Goal: Task Accomplishment & Management: Manage account settings

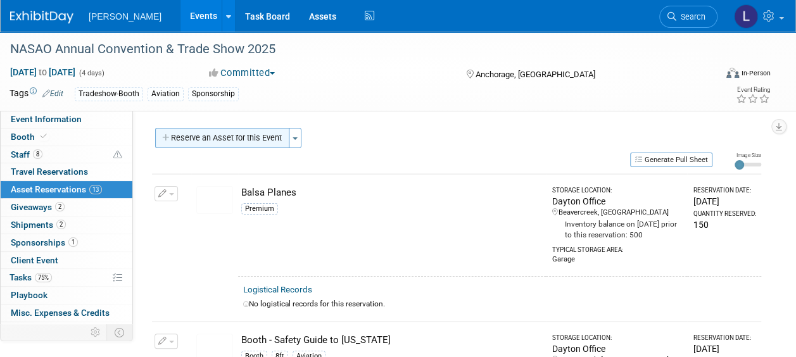
click at [252, 140] on button "Reserve an Asset for this Event" at bounding box center [222, 138] width 134 height 20
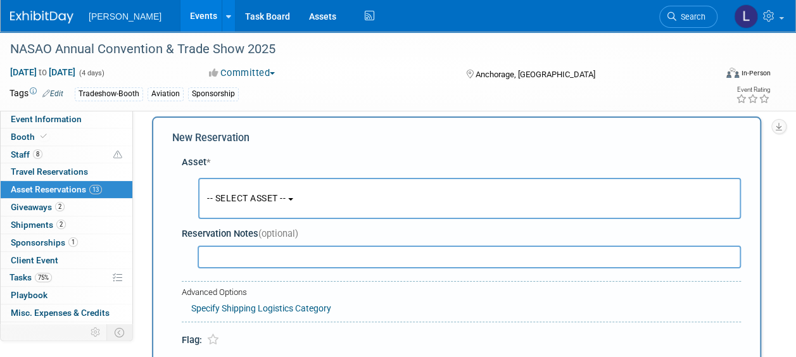
scroll to position [12, 0]
click at [384, 197] on button "-- SELECT ASSET --" at bounding box center [469, 197] width 542 height 41
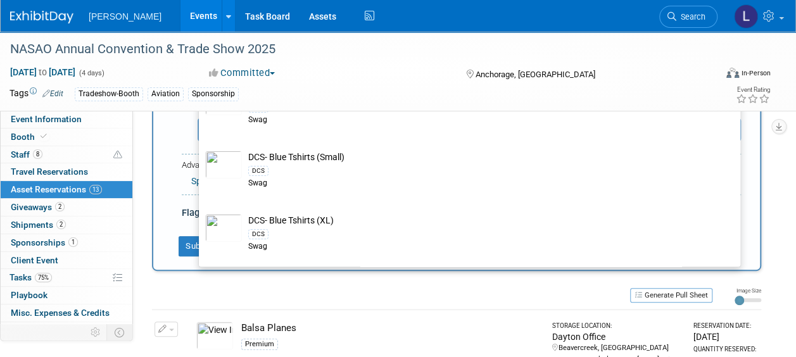
scroll to position [9356, 0]
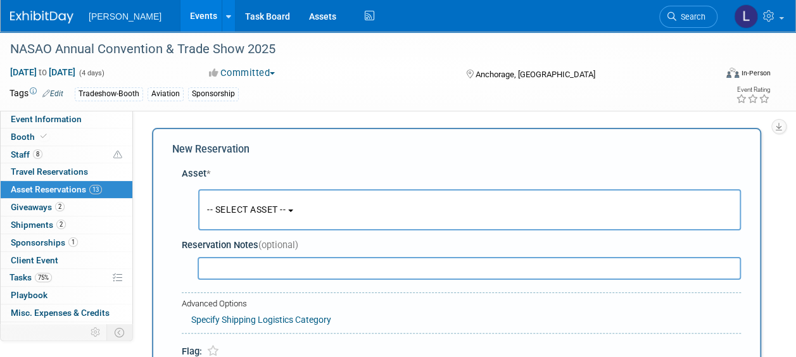
scroll to position [190, 0]
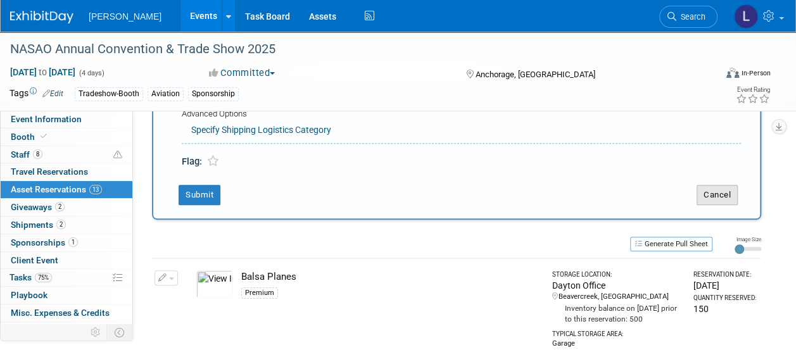
click at [728, 192] on button "Cancel" at bounding box center [716, 195] width 41 height 20
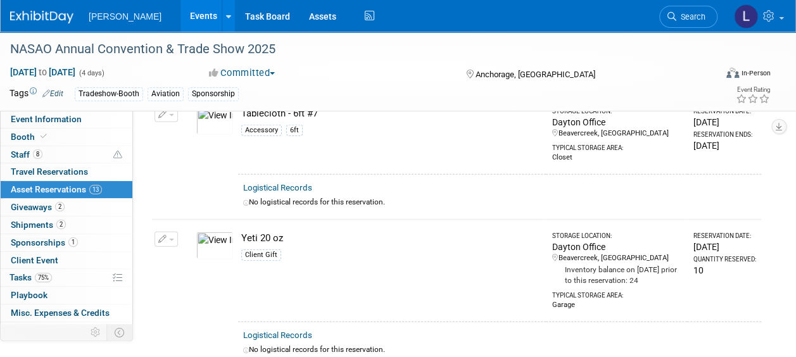
scroll to position [1669, 0]
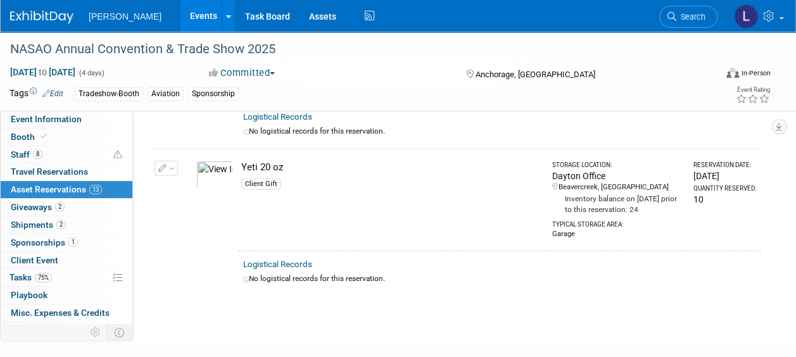
click at [165, 162] on button "button" at bounding box center [165, 168] width 23 height 15
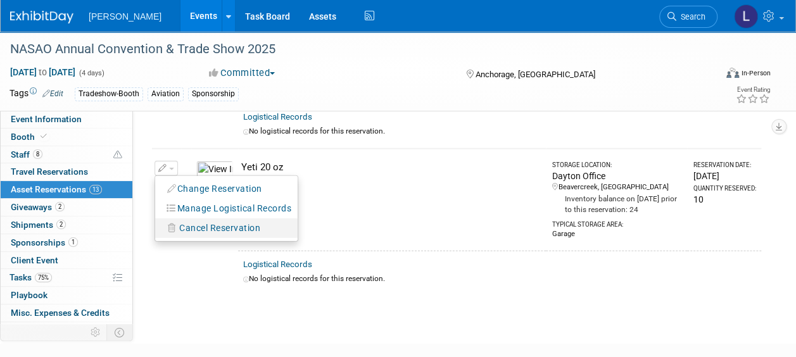
click at [231, 223] on span "Cancel Reservation" at bounding box center [219, 228] width 81 height 10
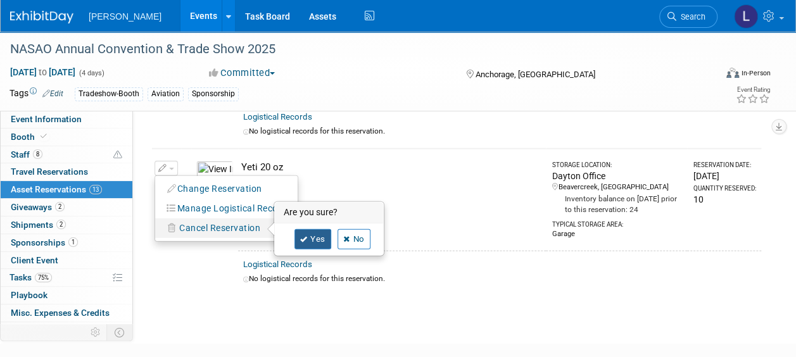
click at [299, 229] on link "Yes" at bounding box center [312, 239] width 37 height 20
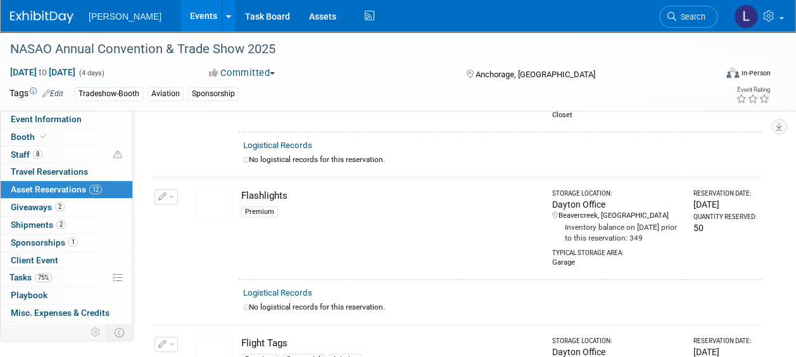
scroll to position [511, 0]
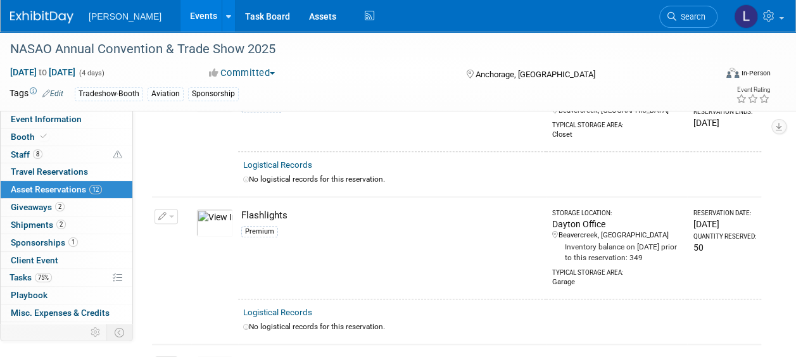
click at [162, 213] on icon "button" at bounding box center [162, 217] width 9 height 8
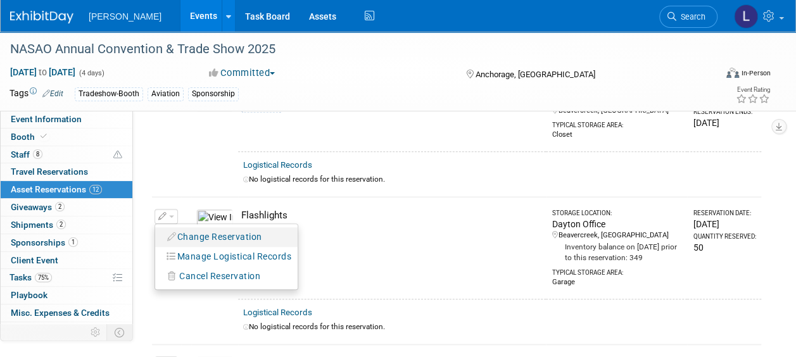
click at [185, 231] on button "Change Reservation" at bounding box center [214, 236] width 107 height 17
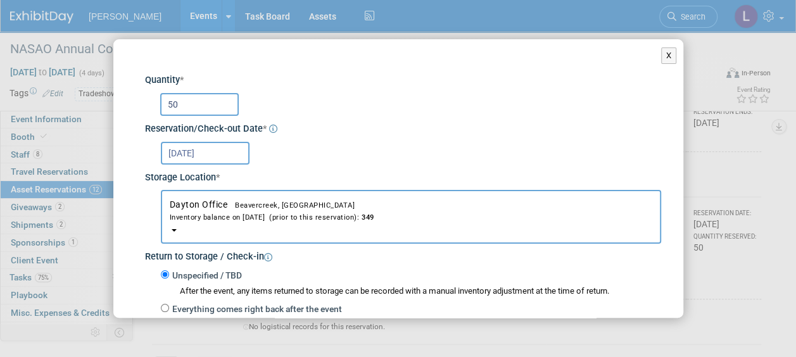
click at [362, 226] on button "Dayton Office Beavercreek, OH Inventory balance on Sep 3, 2025 (prior to this r…" at bounding box center [411, 217] width 500 height 54
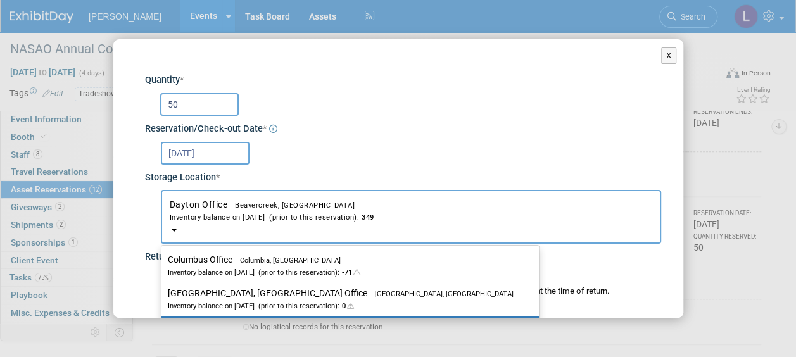
click at [336, 159] on div "Sep 3, 2025" at bounding box center [411, 152] width 500 height 25
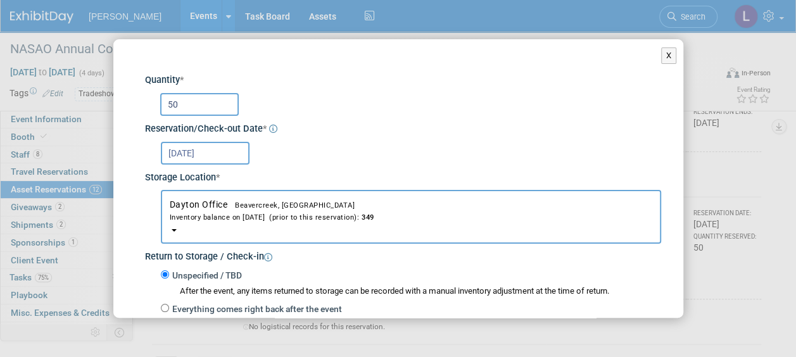
click at [203, 109] on input "50" at bounding box center [199, 104] width 78 height 23
type input "5"
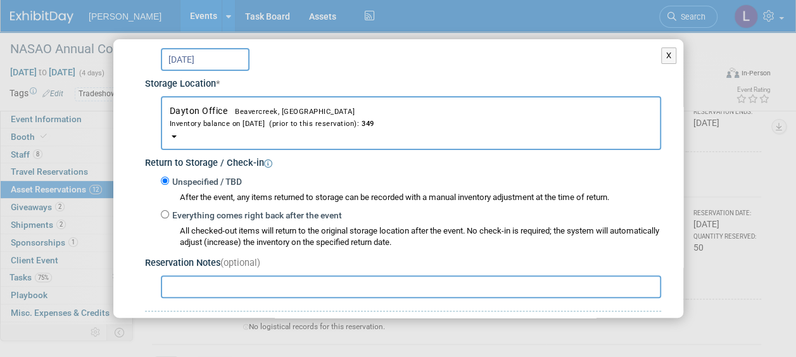
scroll to position [190, 0]
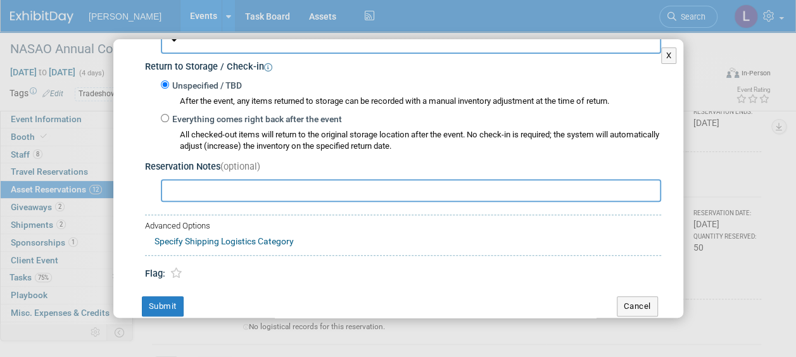
type input "75"
click at [162, 292] on div "Change Reservation Flashlights Premium * * 75 * *" at bounding box center [398, 93] width 570 height 489
click at [165, 309] on button "Submit" at bounding box center [163, 306] width 42 height 20
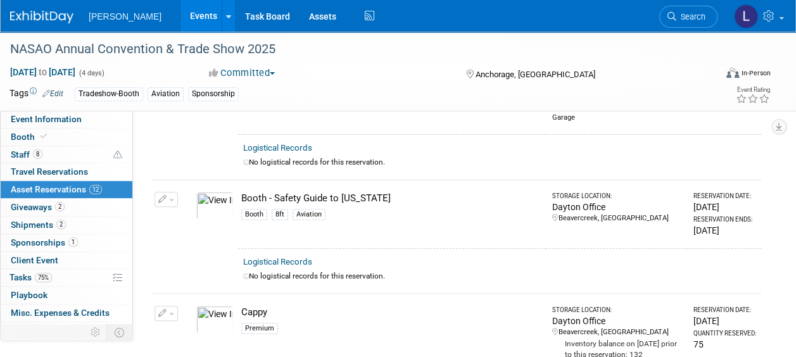
scroll to position [0, 0]
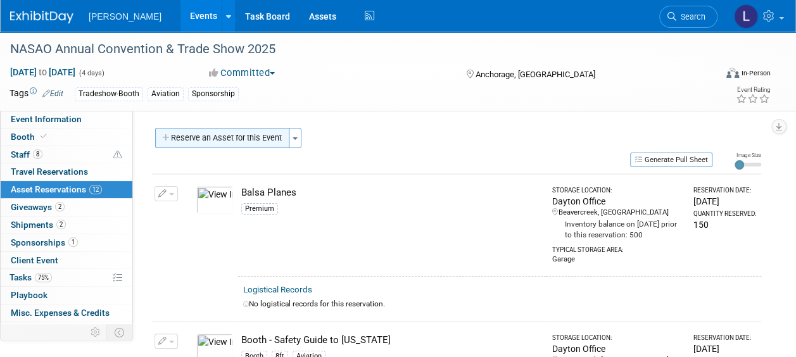
click at [218, 140] on button "Reserve an Asset for this Event" at bounding box center [222, 138] width 134 height 20
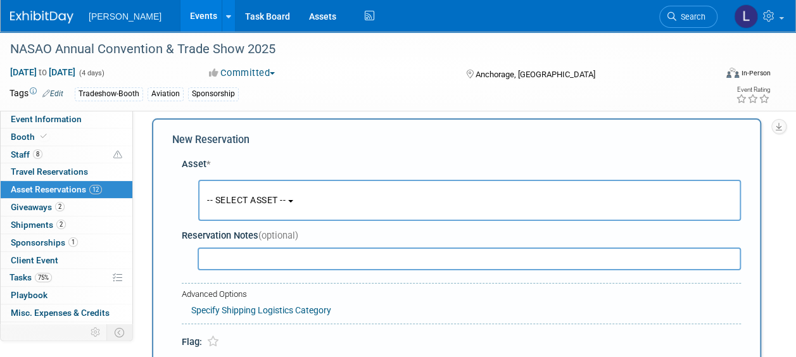
scroll to position [12, 0]
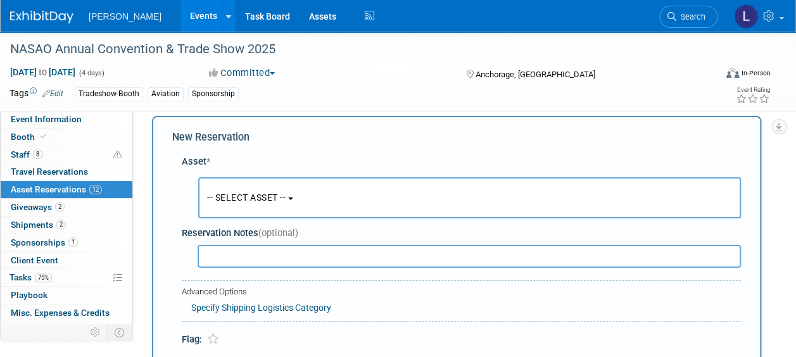
click at [275, 199] on span "-- SELECT ASSET --" at bounding box center [246, 197] width 78 height 10
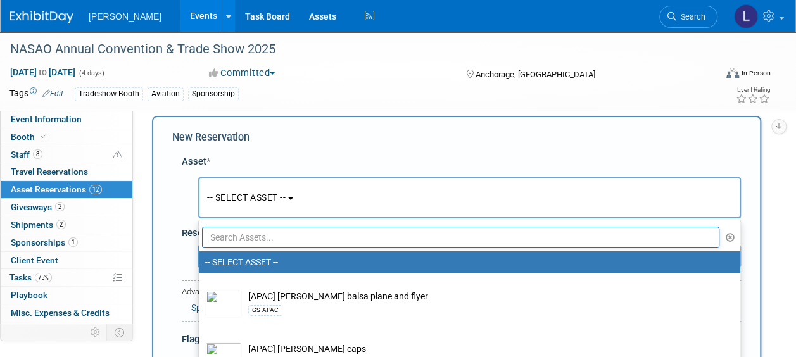
click at [275, 227] on input "text" at bounding box center [460, 238] width 517 height 22
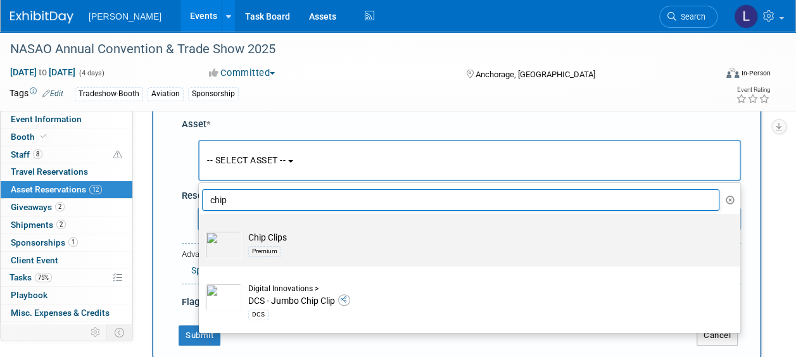
scroll to position [75, 0]
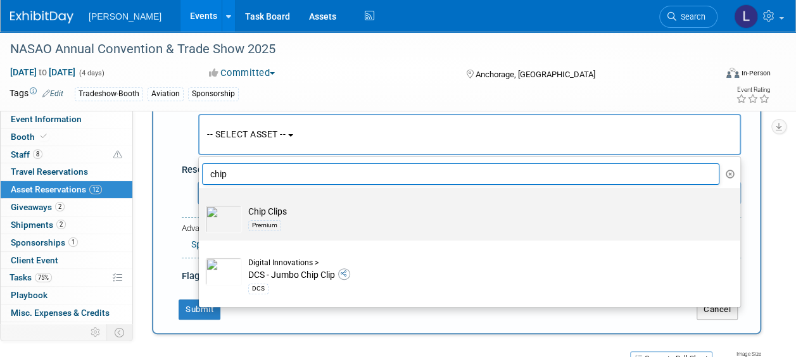
type input "chip"
click at [284, 209] on td "Chip Clips Premium" at bounding box center [478, 219] width 473 height 28
click at [201, 203] on input "Chip Clips Premium" at bounding box center [196, 199] width 8 height 8
select select "10723115"
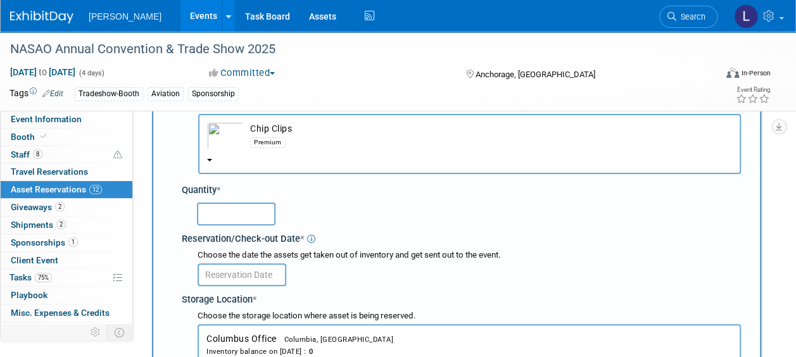
click at [263, 227] on div at bounding box center [463, 214] width 554 height 30
click at [257, 219] on input "text" at bounding box center [236, 214] width 78 height 23
type input "100"
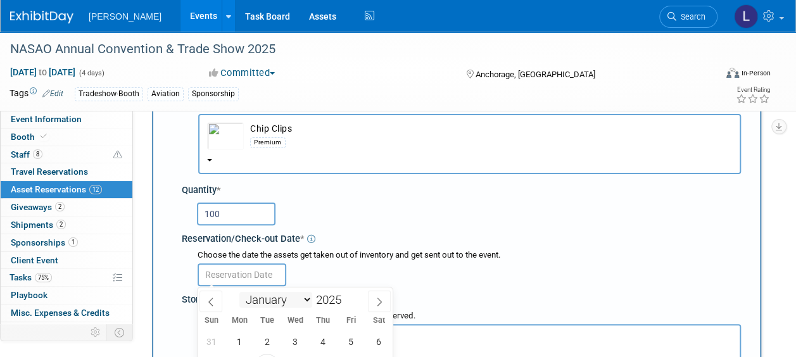
click at [256, 282] on body "Woolpert Events Add Event Bulk Upload Events Shareable Event Boards Recently Vi…" at bounding box center [398, 103] width 796 height 357
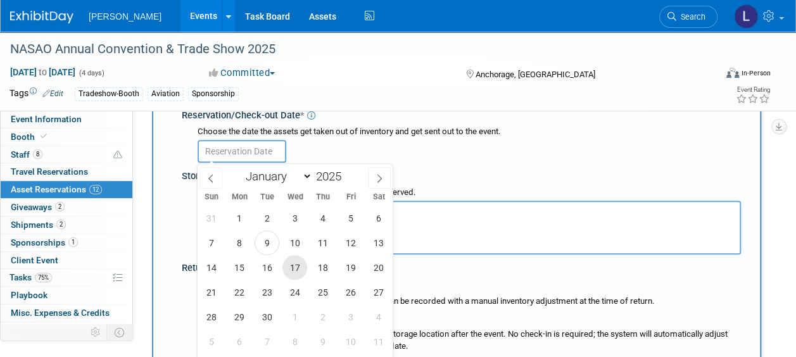
scroll to position [202, 0]
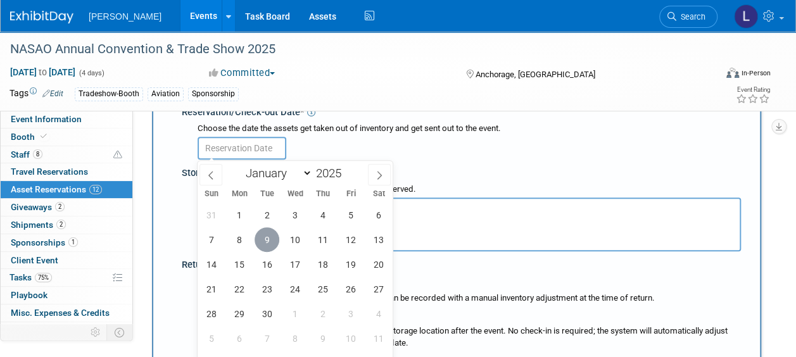
click at [270, 236] on span "9" at bounding box center [266, 239] width 25 height 25
type input "Sep 9, 2025"
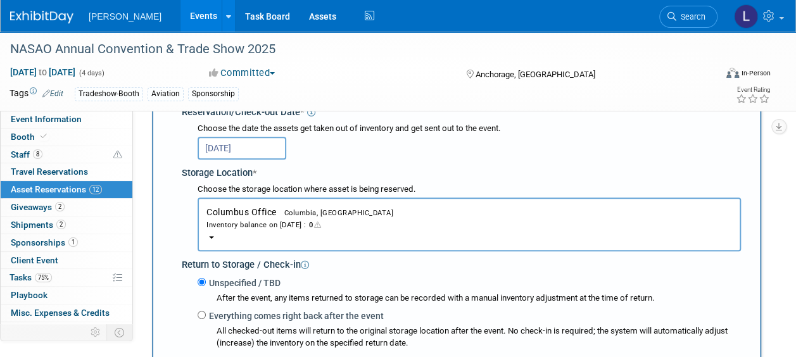
click at [306, 234] on button "Columbus Office Columbia, SC Inventory balance on Sep 9, 2025 : 0" at bounding box center [468, 224] width 543 height 54
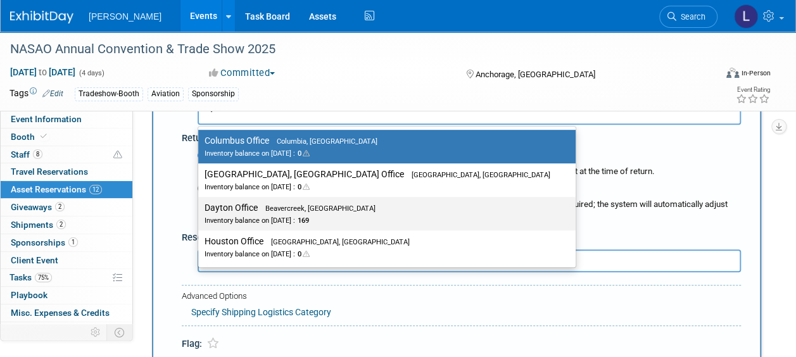
click at [309, 219] on span "169" at bounding box center [302, 220] width 14 height 8
click at [200, 212] on input "Dayton Office Beavercreek, OH Inventory balance on Sep 9, 2025 : 169" at bounding box center [196, 208] width 8 height 8
select select "11223930"
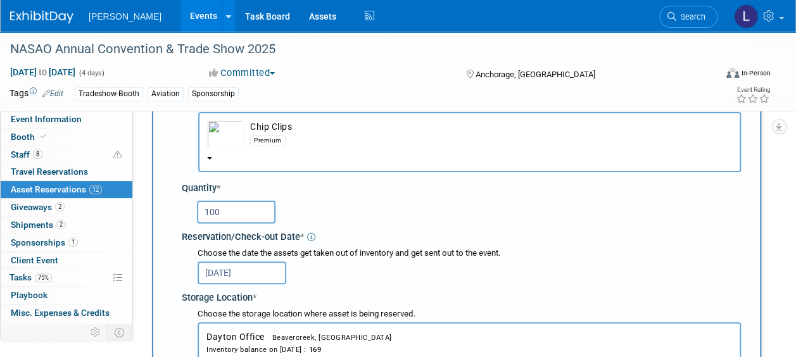
scroll to position [12, 0]
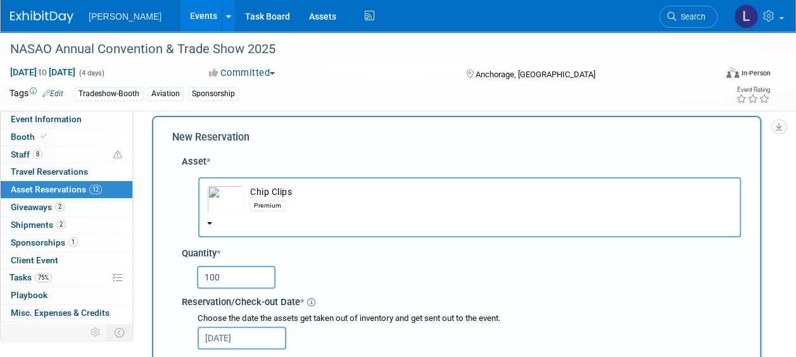
drag, startPoint x: 251, startPoint y: 272, endPoint x: 176, endPoint y: 266, distance: 74.9
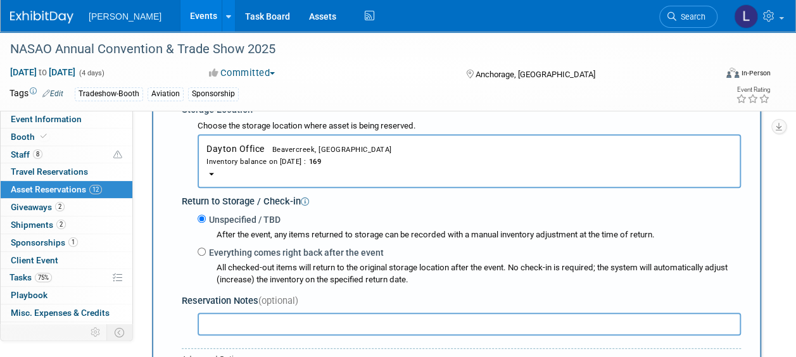
scroll to position [518, 0]
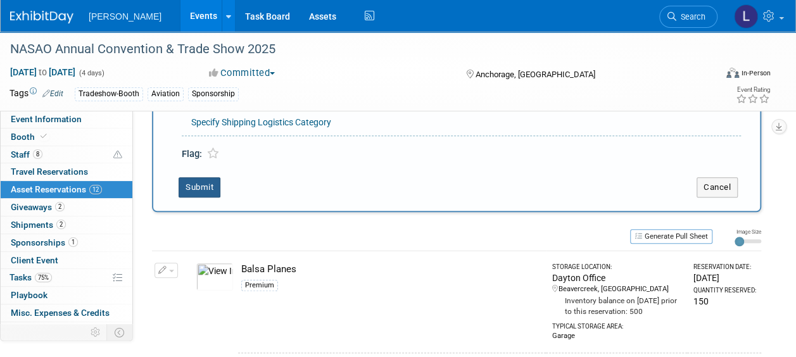
type input "50"
click at [189, 186] on button "Submit" at bounding box center [199, 187] width 42 height 20
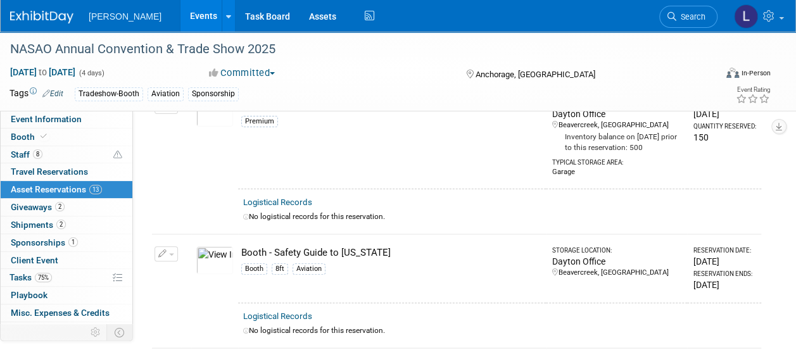
scroll to position [0, 0]
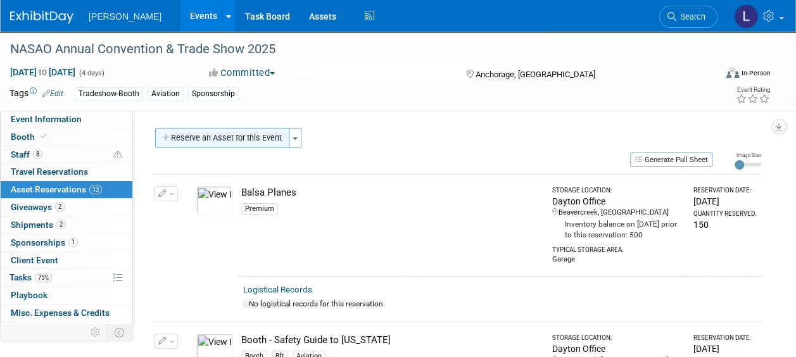
click at [238, 135] on button "Reserve an Asset for this Event" at bounding box center [222, 138] width 134 height 20
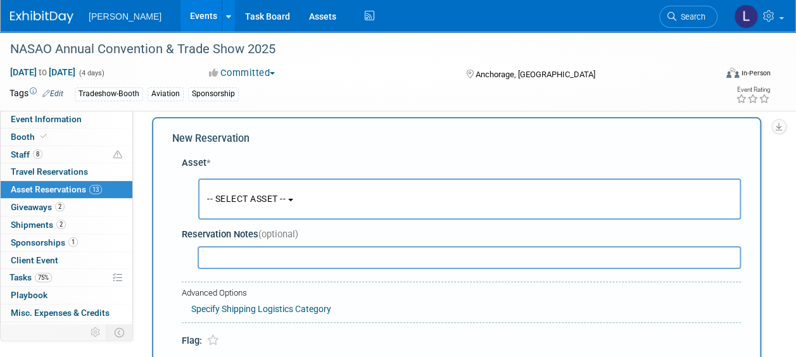
scroll to position [12, 0]
click at [248, 200] on span "-- SELECT ASSET --" at bounding box center [246, 197] width 78 height 10
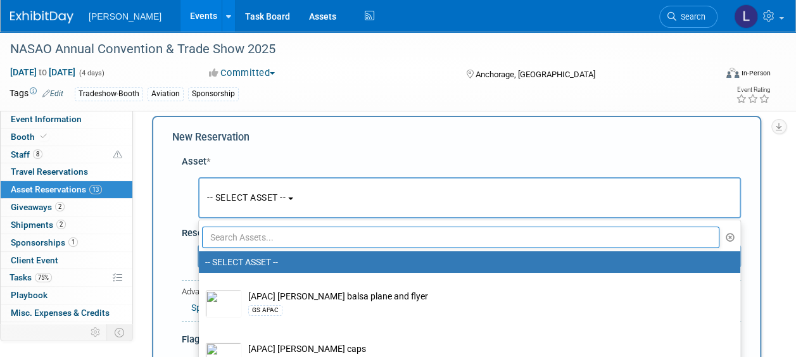
click at [253, 227] on input "text" at bounding box center [460, 238] width 517 height 22
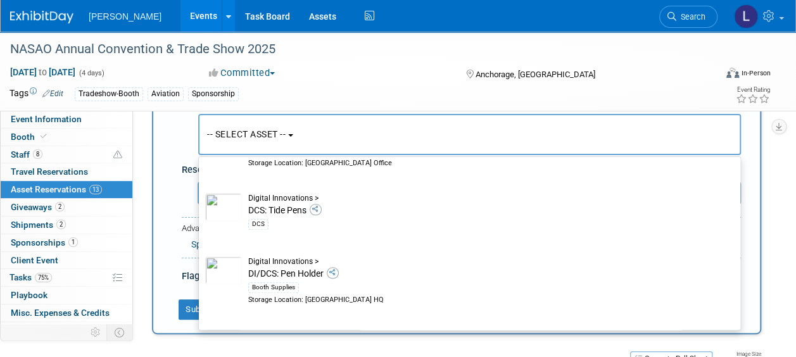
scroll to position [659, 0]
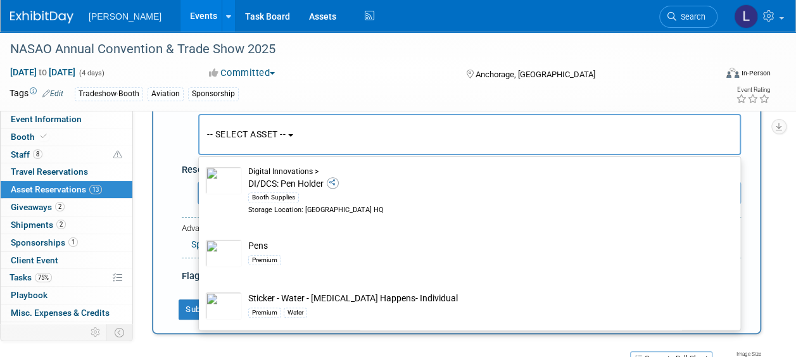
type input "pen"
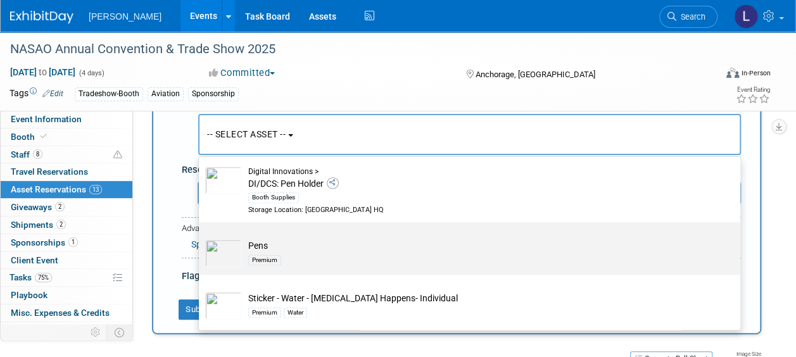
click at [350, 248] on td "Pens Premium" at bounding box center [478, 253] width 473 height 28
click at [201, 237] on input "Pens Premium" at bounding box center [196, 233] width 8 height 8
select select "10723113"
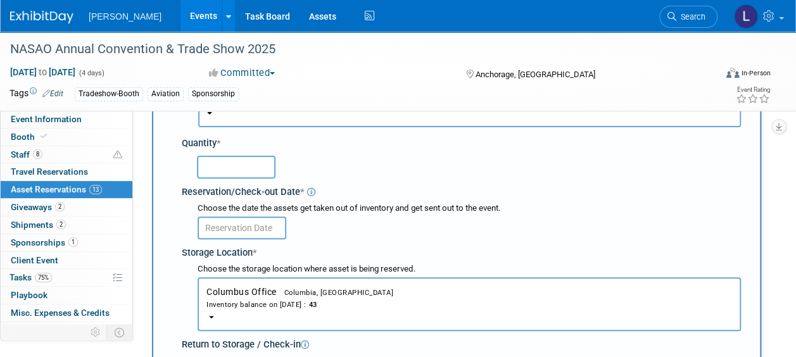
scroll to position [139, 0]
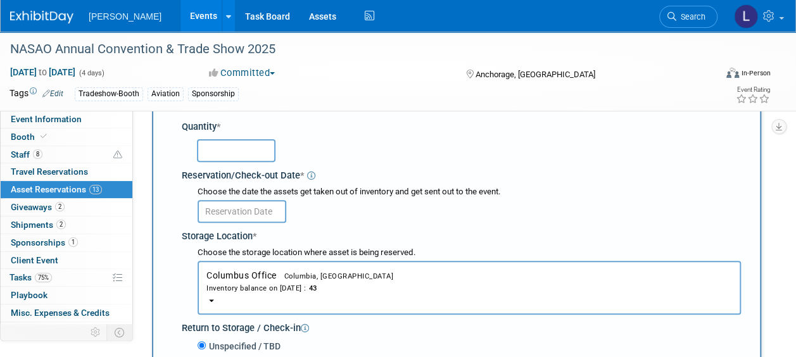
click at [373, 287] on div "Inventory balance on Sep 9, 2025 : 43" at bounding box center [468, 288] width 525 height 12
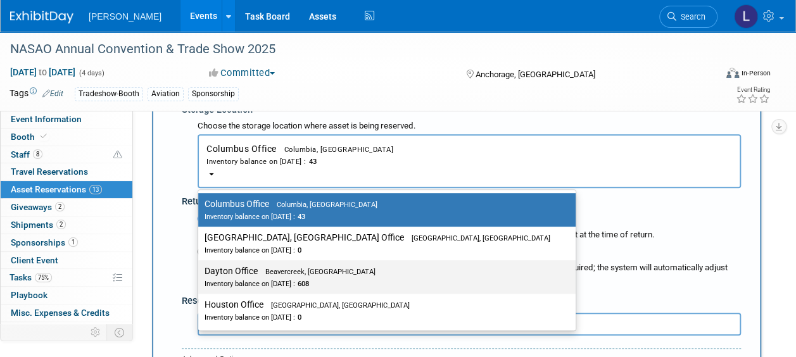
click at [345, 273] on label "Dayton Office Beavercreek, OH Inventory balance on Sep 9, 2025 : 608" at bounding box center [383, 277] width 358 height 28
click at [200, 273] on input "Dayton Office Beavercreek, OH Inventory balance on Sep 9, 2025 : 608" at bounding box center [196, 271] width 8 height 8
select select "11223930"
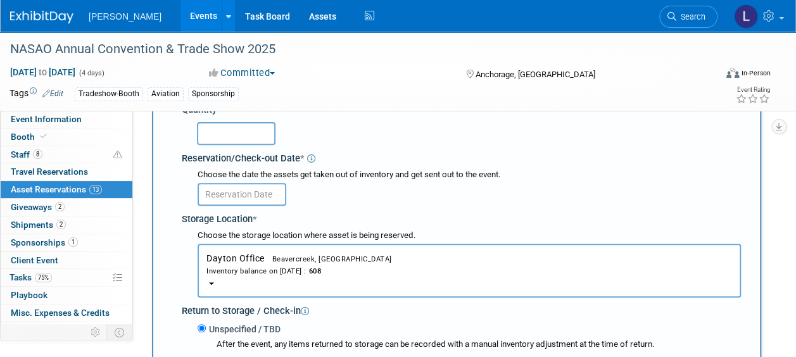
scroll to position [75, 0]
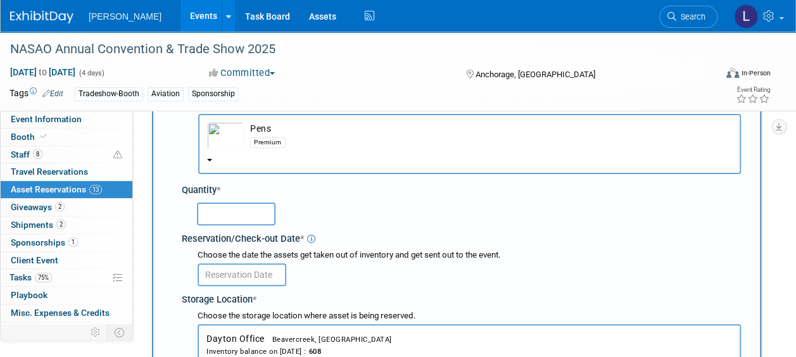
click at [268, 213] on input "text" at bounding box center [236, 214] width 78 height 23
type input "100"
click at [242, 287] on div "Choose the date the assets get taken out of inventory and get sent out to the e…" at bounding box center [464, 268] width 554 height 42
click at [242, 280] on input "text" at bounding box center [241, 274] width 89 height 23
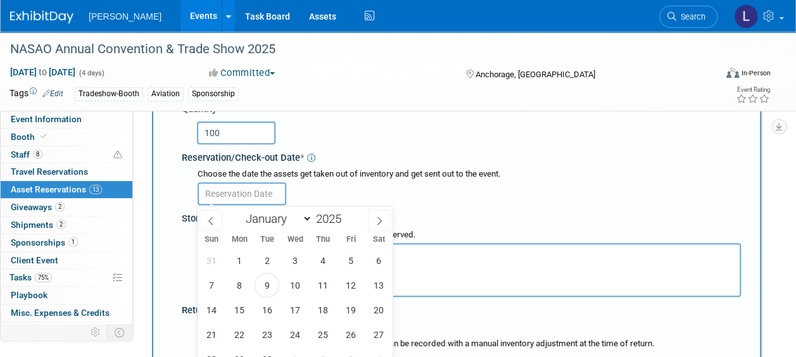
scroll to position [202, 0]
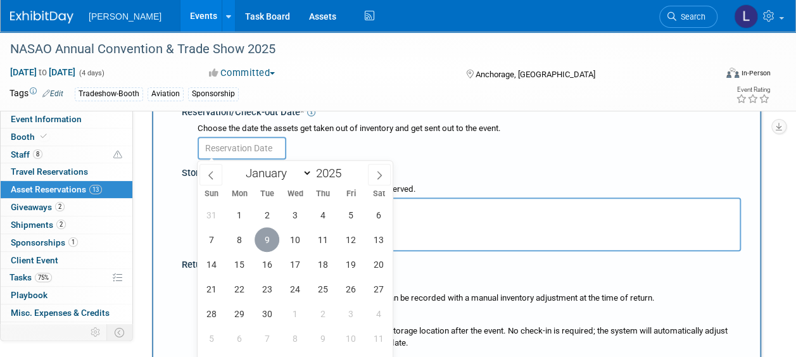
click at [265, 237] on span "9" at bounding box center [266, 239] width 25 height 25
type input "Sep 9, 2025"
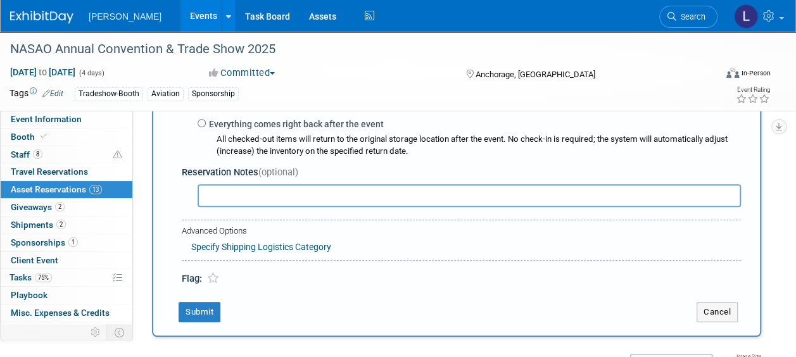
scroll to position [455, 0]
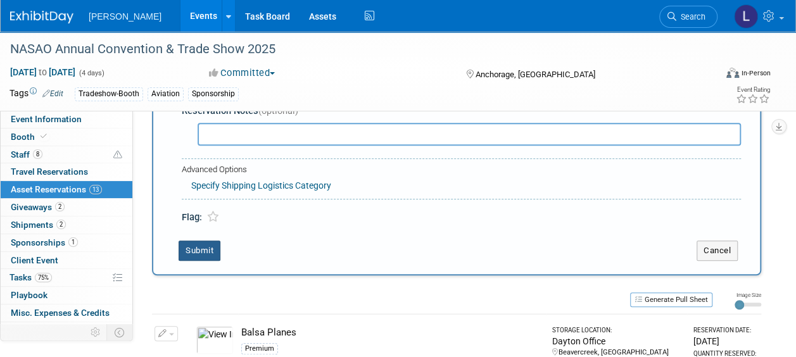
click at [208, 244] on button "Submit" at bounding box center [199, 250] width 42 height 20
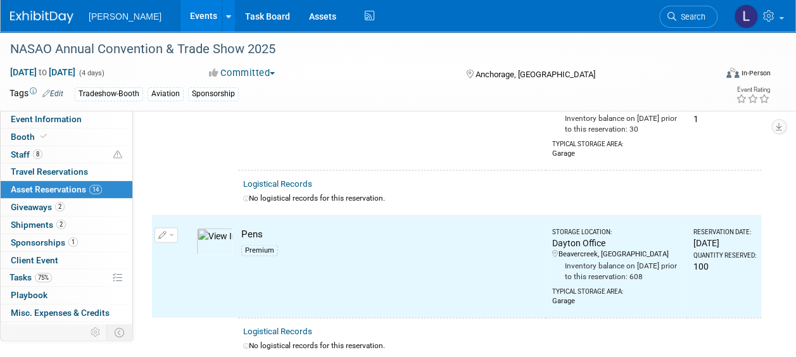
scroll to position [1278, 0]
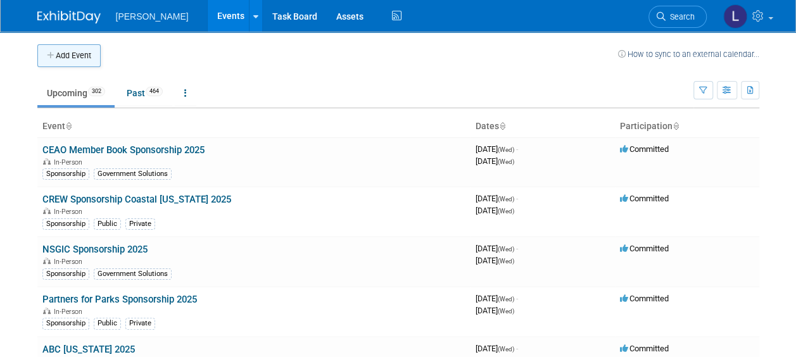
click at [80, 56] on button "Add Event" at bounding box center [68, 55] width 63 height 23
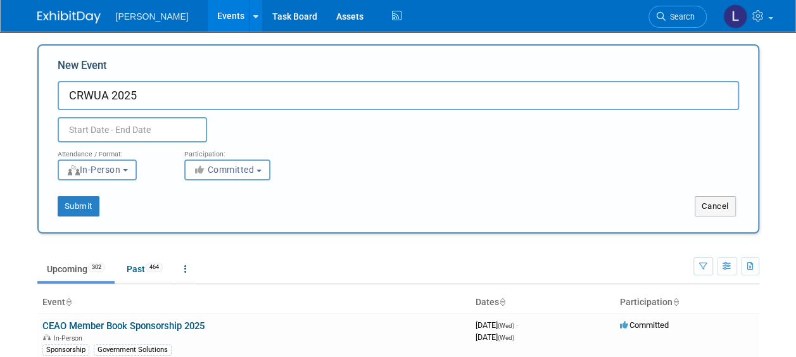
type input "CRWUA 2025"
click at [140, 114] on div "Duplicate Event Warning" at bounding box center [398, 126] width 700 height 32
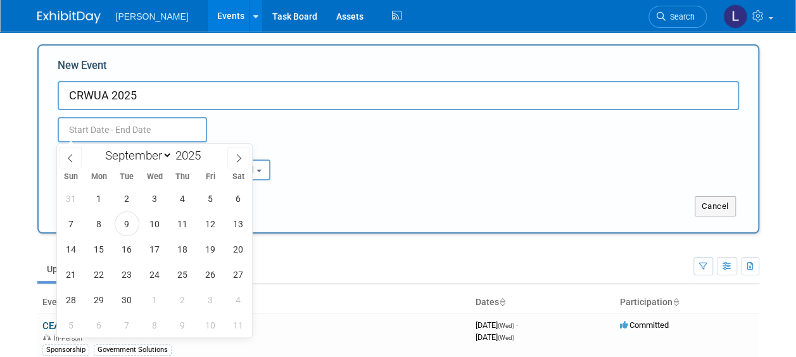
click at [138, 123] on input "text" at bounding box center [132, 129] width 149 height 25
click at [229, 153] on span at bounding box center [238, 158] width 23 height 22
click at [230, 156] on span at bounding box center [238, 158] width 23 height 22
select select "11"
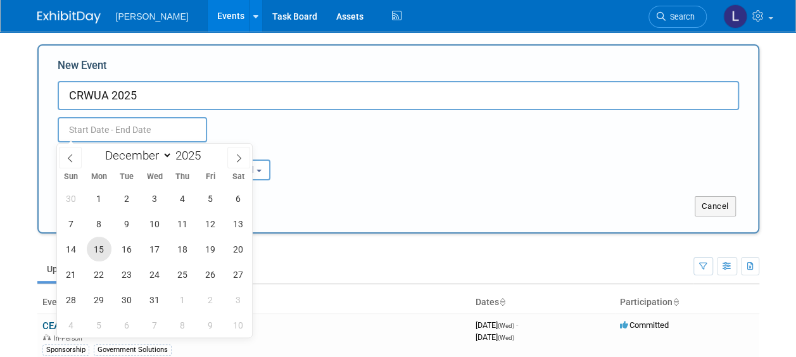
click at [100, 249] on span "15" at bounding box center [99, 249] width 25 height 25
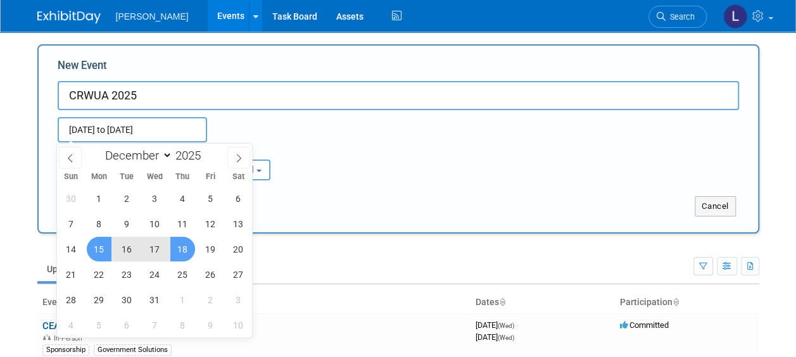
click at [190, 249] on span "18" at bounding box center [182, 249] width 25 height 25
type input "Dec 15, 2025 to Dec 18, 2025"
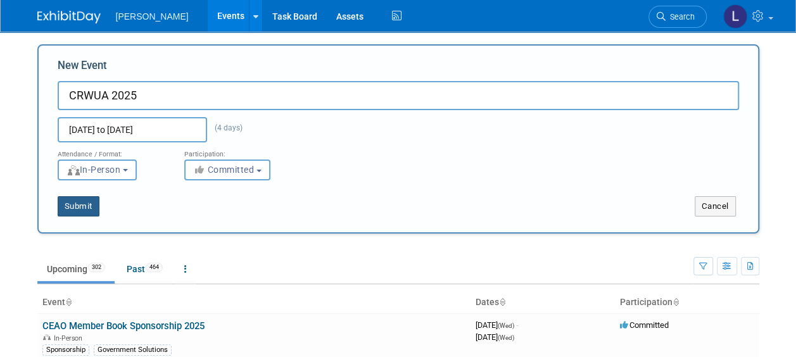
click at [82, 208] on button "Submit" at bounding box center [79, 206] width 42 height 20
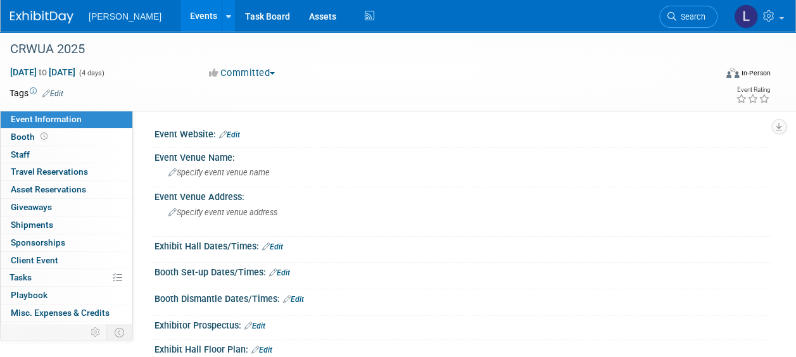
click at [51, 90] on link "Edit" at bounding box center [52, 93] width 21 height 9
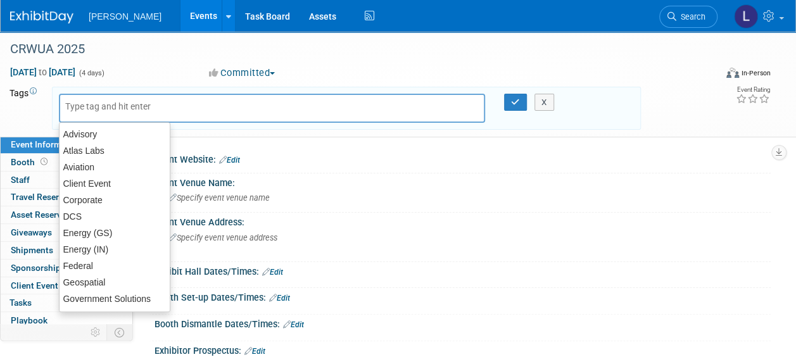
click at [86, 103] on input "text" at bounding box center [115, 106] width 101 height 13
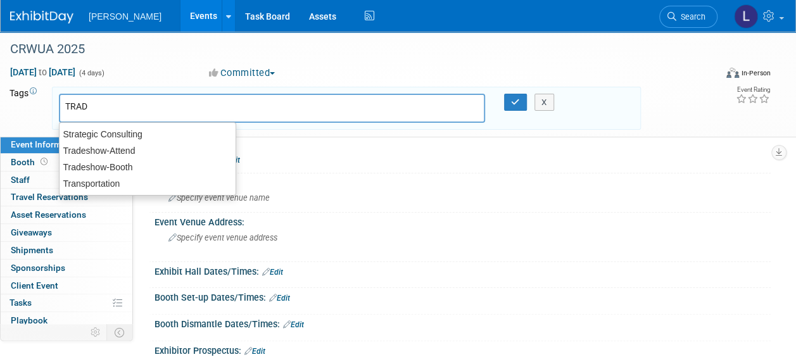
type input "TRADE"
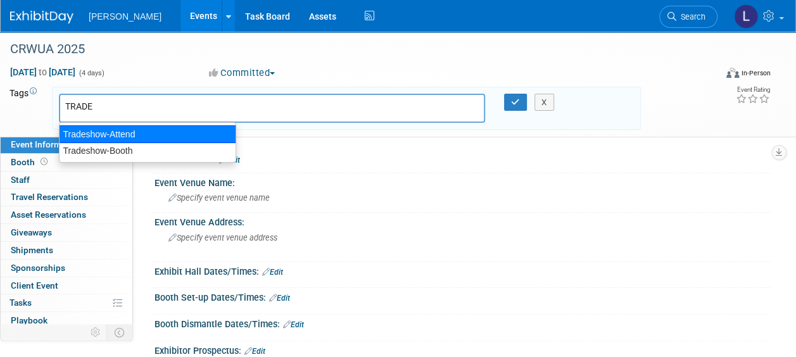
click at [91, 133] on div "Tradeshow-Attend" at bounding box center [147, 134] width 177 height 18
type input "Tradeshow-Attend"
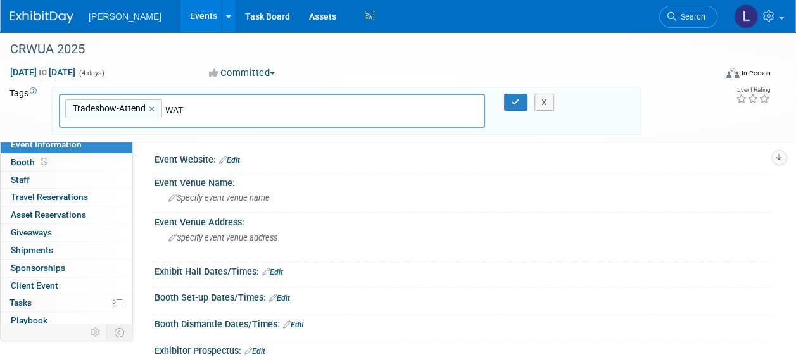
type input "WATE"
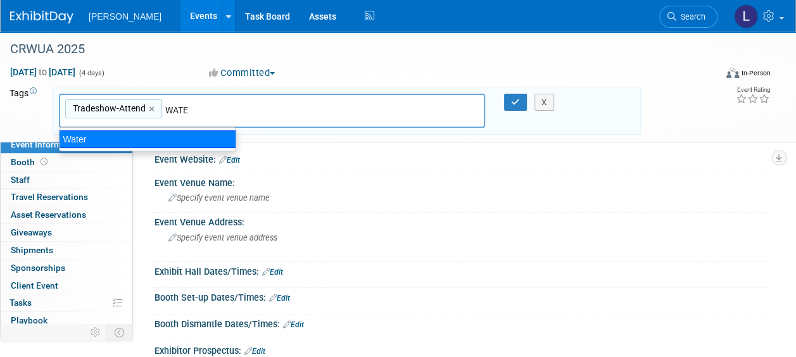
click at [152, 139] on div "Water" at bounding box center [147, 139] width 177 height 18
type input "Tradeshow-Attend, Water"
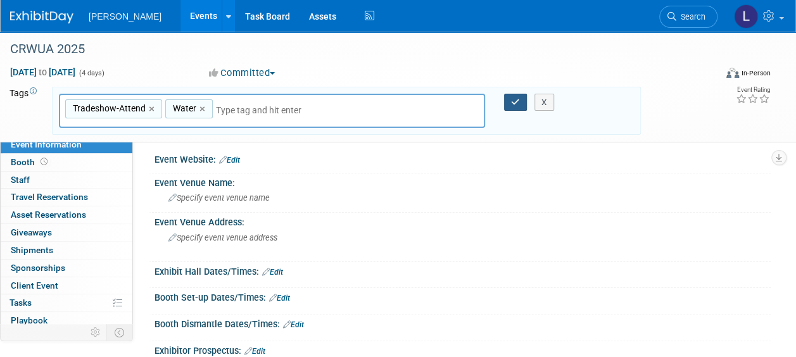
click at [510, 106] on button "button" at bounding box center [515, 103] width 23 height 18
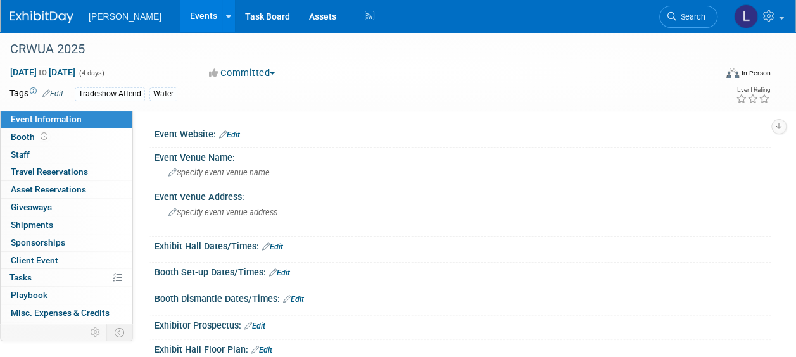
click at [240, 130] on link "Edit" at bounding box center [229, 134] width 21 height 9
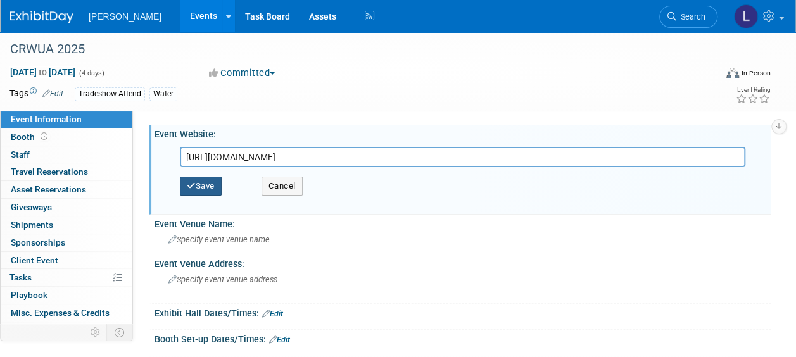
type input "https://crwua.org/registration-is-now-open-for-the-crwua-2025-conference/"
click at [213, 186] on button "Save" at bounding box center [201, 186] width 42 height 19
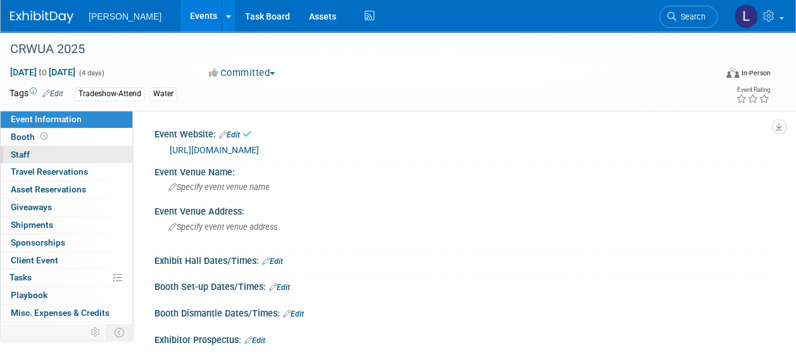
click at [68, 152] on link "0 Staff 0" at bounding box center [67, 154] width 132 height 17
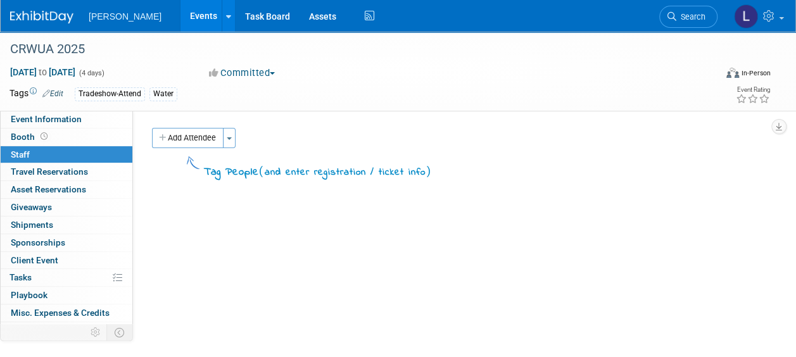
click at [197, 138] on button "Add Attendee" at bounding box center [188, 138] width 72 height 20
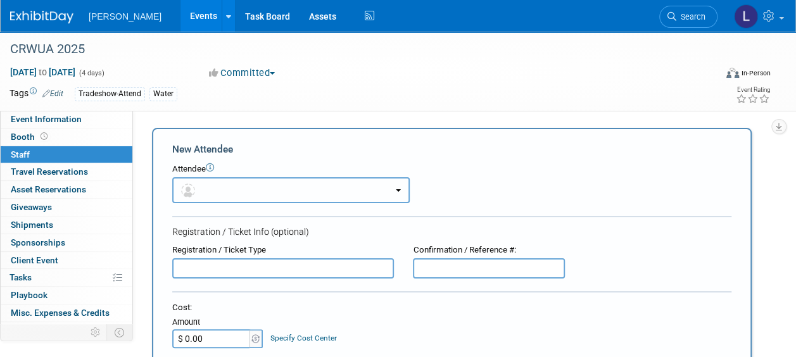
click at [226, 186] on button "button" at bounding box center [290, 190] width 237 height 26
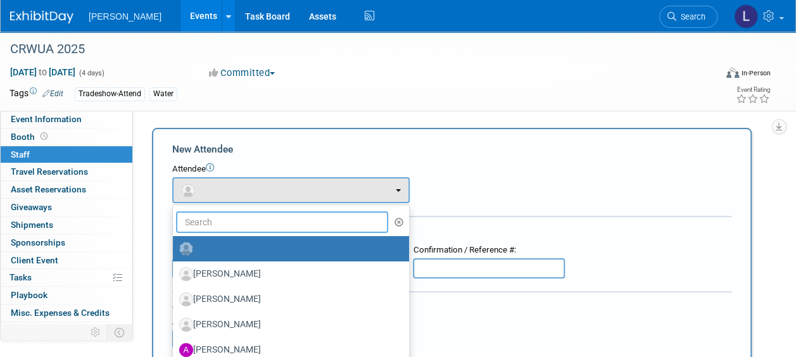
click at [237, 223] on input "text" at bounding box center [282, 222] width 212 height 22
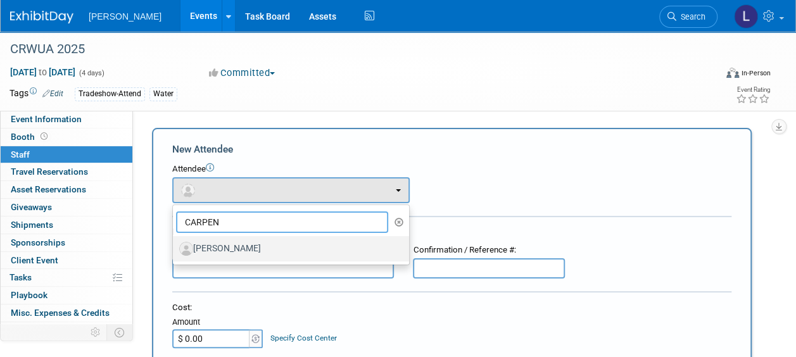
type input "CARPEN"
click at [243, 237] on link "Guy Carpenter" at bounding box center [291, 248] width 236 height 25
click at [317, 250] on label "Guy Carpenter" at bounding box center [287, 249] width 217 height 20
click at [175, 250] on input "Guy Carpenter" at bounding box center [170, 247] width 8 height 8
select select "4a5a90f9-381b-44b3-83b2-67318d2879c7"
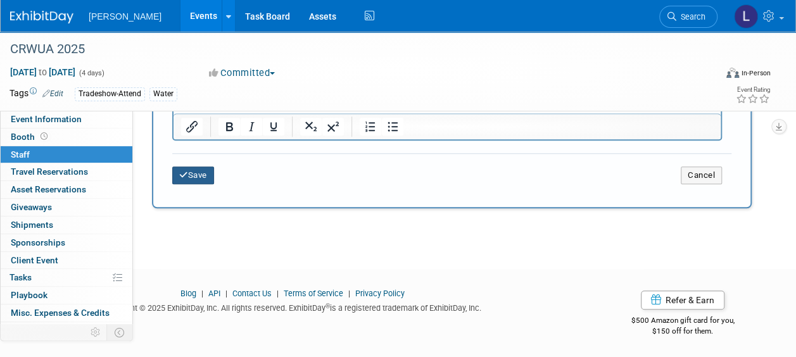
click at [204, 181] on button "Save" at bounding box center [193, 175] width 42 height 18
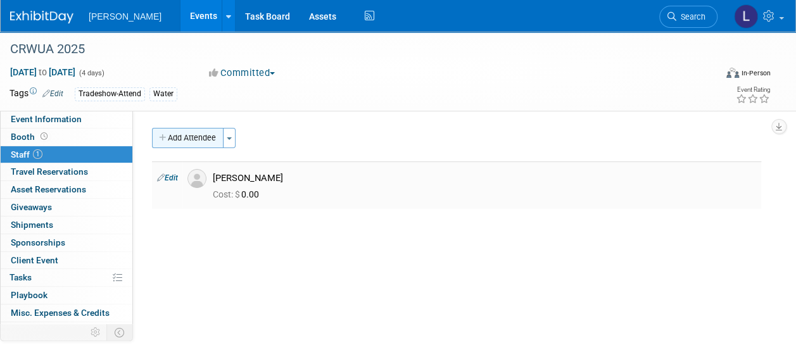
click at [196, 137] on button "Add Attendee" at bounding box center [188, 138] width 72 height 20
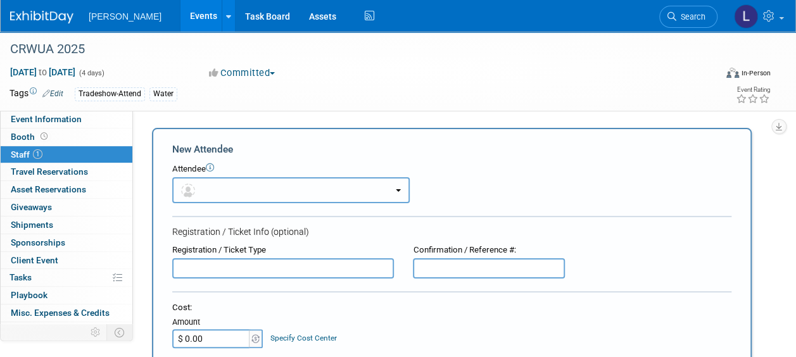
click at [219, 192] on button "button" at bounding box center [290, 190] width 237 height 26
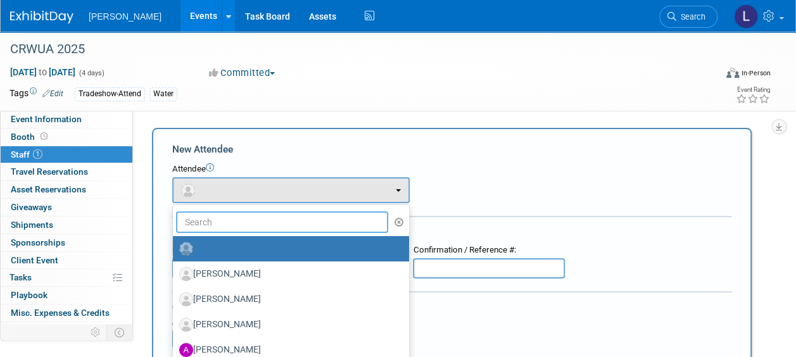
click at [222, 218] on input "text" at bounding box center [282, 222] width 212 height 22
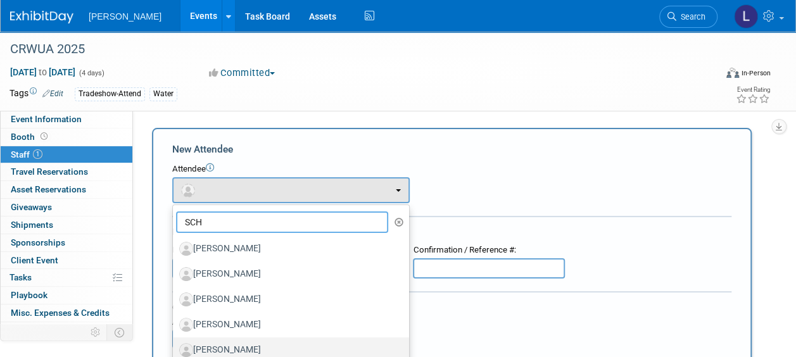
type input "SCH"
click at [223, 346] on label "[PERSON_NAME]" at bounding box center [287, 350] width 217 height 20
click at [175, 346] on input "[PERSON_NAME]" at bounding box center [170, 348] width 8 height 8
select select "e23963fc-88e5-4383-a483-fe3080451288"
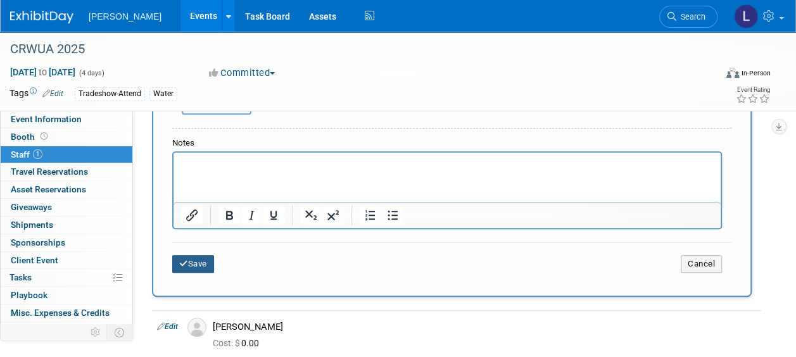
click at [205, 264] on button "Save" at bounding box center [193, 264] width 42 height 18
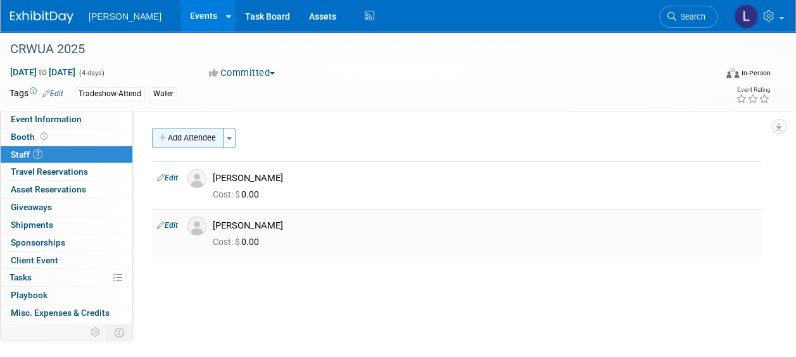
click at [205, 144] on button "Add Attendee" at bounding box center [188, 138] width 72 height 20
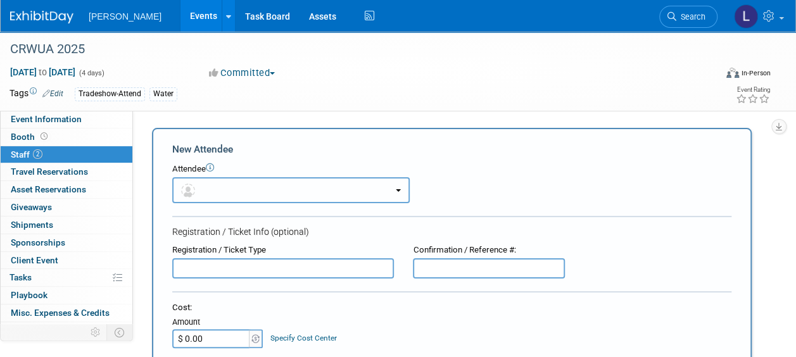
click at [218, 201] on button "button" at bounding box center [290, 190] width 237 height 26
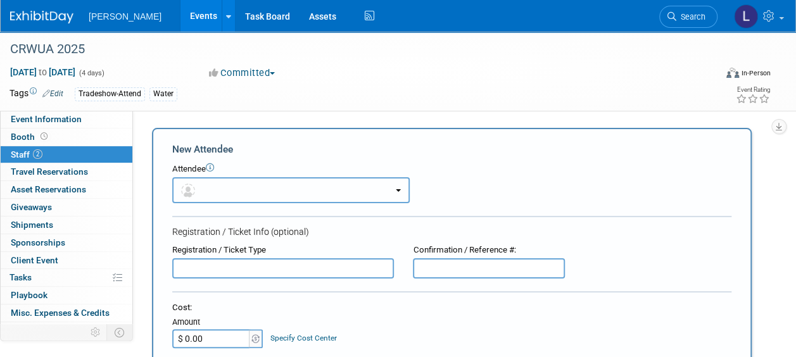
click at [221, 195] on button "button" at bounding box center [290, 190] width 237 height 26
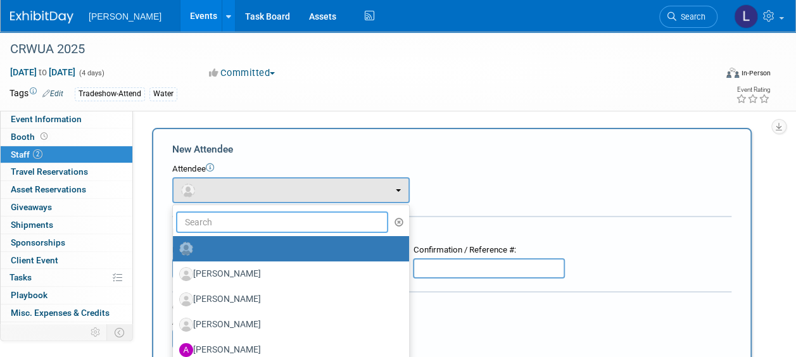
click at [218, 222] on input "text" at bounding box center [282, 222] width 212 height 22
click at [525, 172] on div "Attendee" at bounding box center [451, 169] width 559 height 12
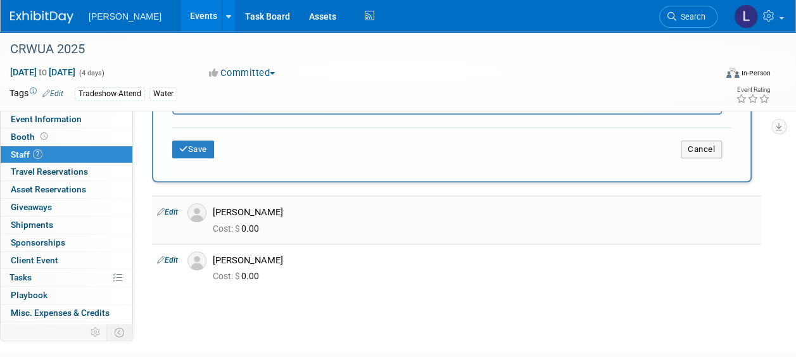
scroll to position [332, 0]
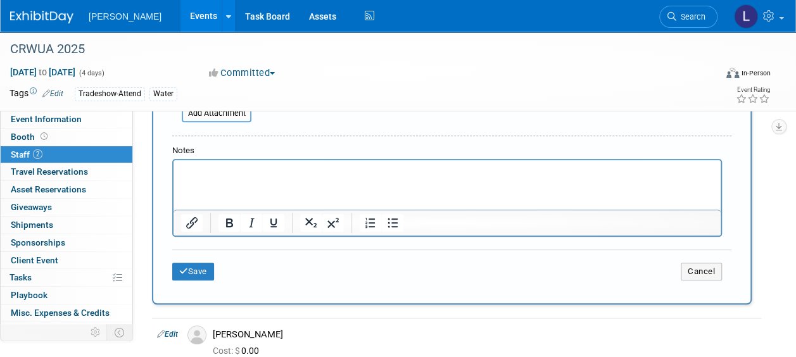
click at [256, 173] on p "Rich Text Area. Press ALT-0 for help." at bounding box center [447, 171] width 532 height 13
paste body "Rich Text Area. Press ALT-0 for help."
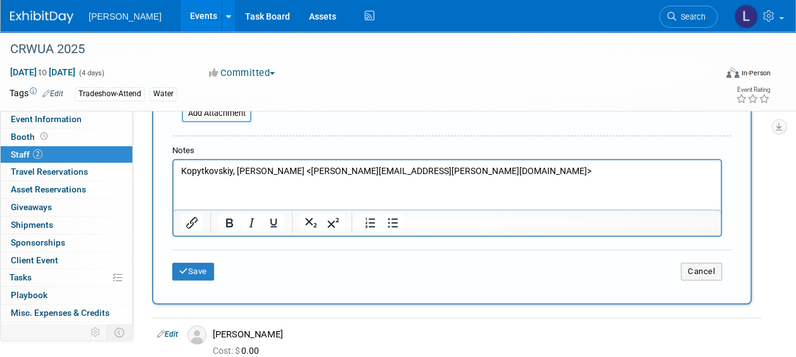
drag, startPoint x: 490, startPoint y: 178, endPoint x: 368, endPoint y: 171, distance: 121.7
click at [366, 170] on html "Kopytkovskiy, Marina <Marina.Kopytkovskiy@woolpert.com>" at bounding box center [446, 169] width 547 height 18
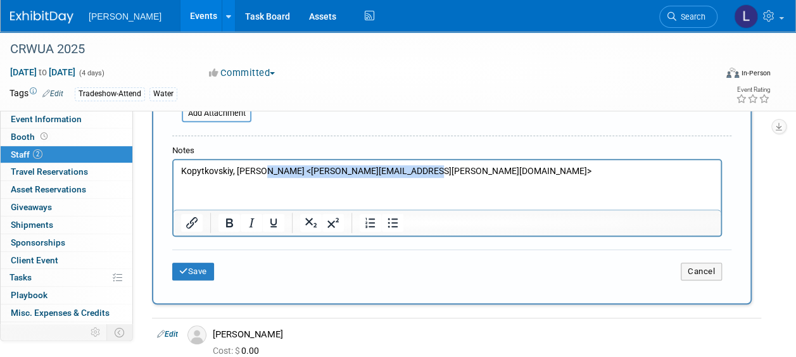
drag, startPoint x: 418, startPoint y: 173, endPoint x: 263, endPoint y: 172, distance: 155.7
click at [263, 172] on p "Kopytkovskiy, Marina <Marina.Kopytkovskiy@woolpert.com>" at bounding box center [447, 171] width 532 height 13
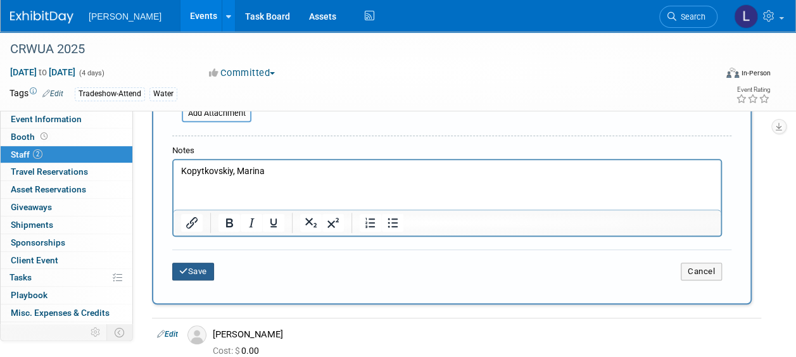
click at [198, 273] on button "Save" at bounding box center [193, 272] width 42 height 18
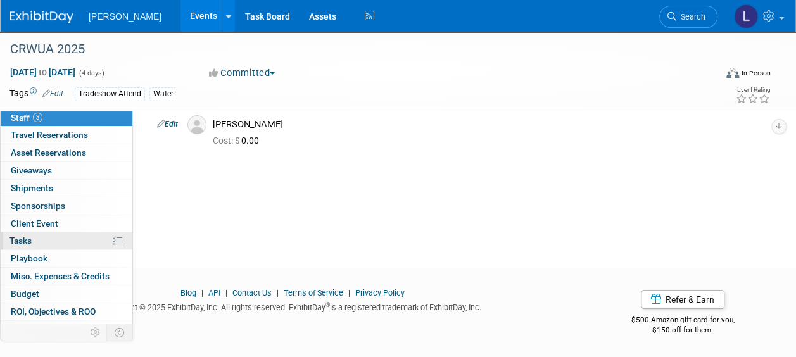
scroll to position [65, 0]
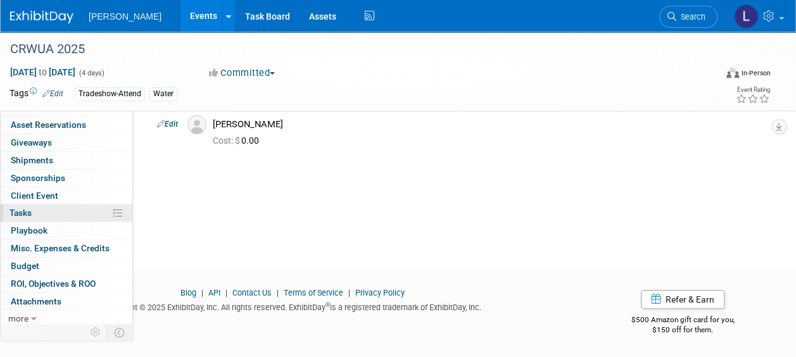
click at [35, 208] on link "0% Tasks 0%" at bounding box center [67, 212] width 132 height 17
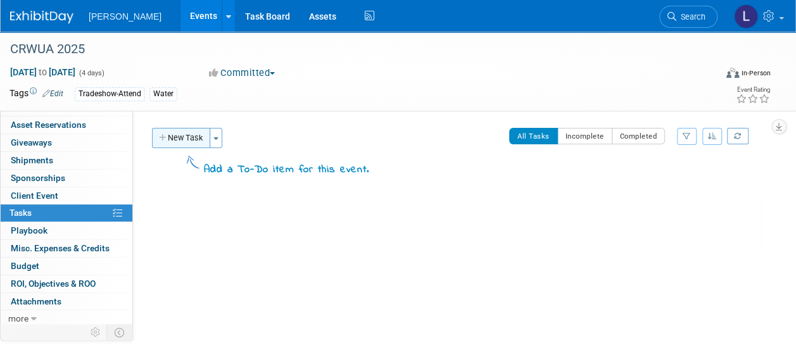
click at [188, 134] on button "New Task" at bounding box center [181, 138] width 58 height 20
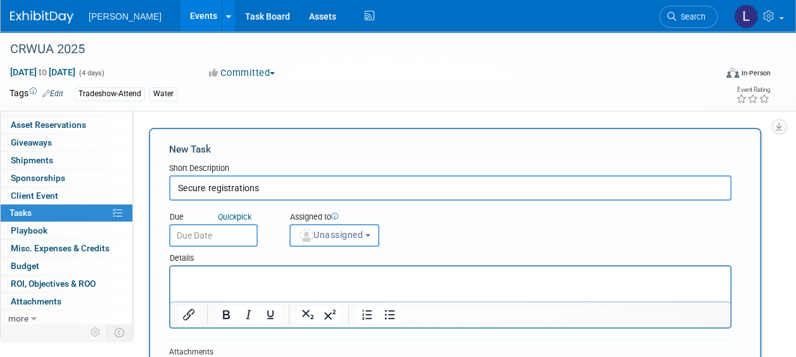
type input "Secure registrations"
click at [200, 237] on input "text" at bounding box center [213, 235] width 89 height 23
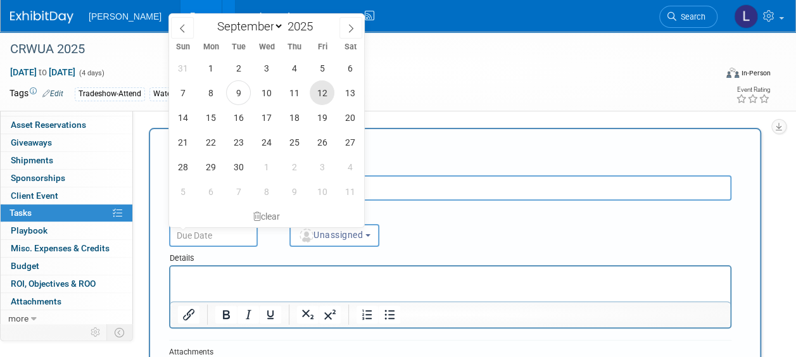
click at [314, 94] on span "12" at bounding box center [321, 92] width 25 height 25
type input "Sep 12, 2025"
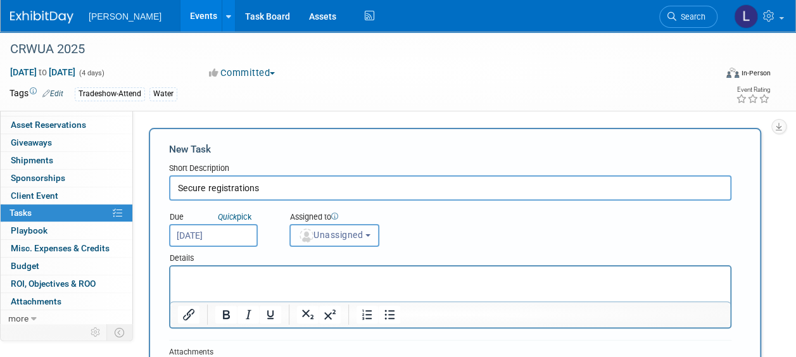
drag, startPoint x: 338, startPoint y: 225, endPoint x: 338, endPoint y: 234, distance: 8.2
click at [338, 229] on button "Unassigned" at bounding box center [334, 235] width 90 height 23
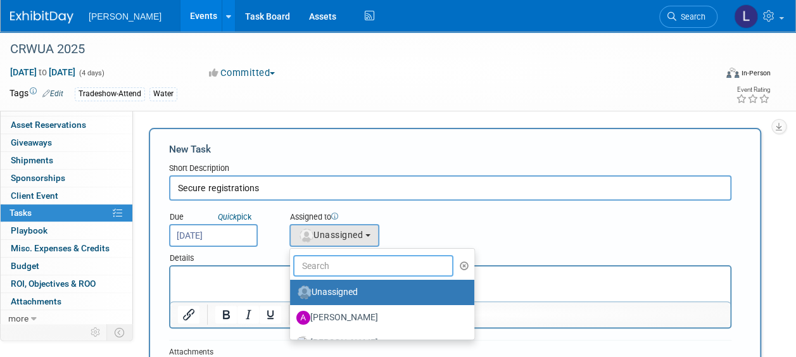
click at [335, 263] on input "text" at bounding box center [373, 266] width 160 height 22
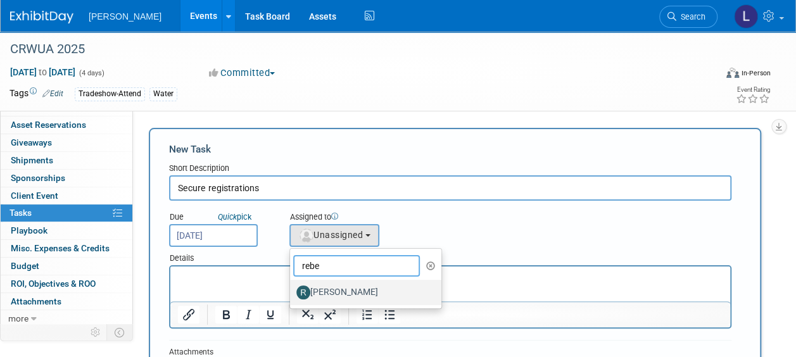
type input "rebe"
click at [339, 304] on link "[PERSON_NAME]" at bounding box center [365, 292] width 151 height 25
click at [342, 301] on label "[PERSON_NAME]" at bounding box center [362, 292] width 132 height 20
click at [292, 295] on input "[PERSON_NAME]" at bounding box center [288, 291] width 8 height 8
select select "844a177d-a181-44ff-a72a-5731d68e4351"
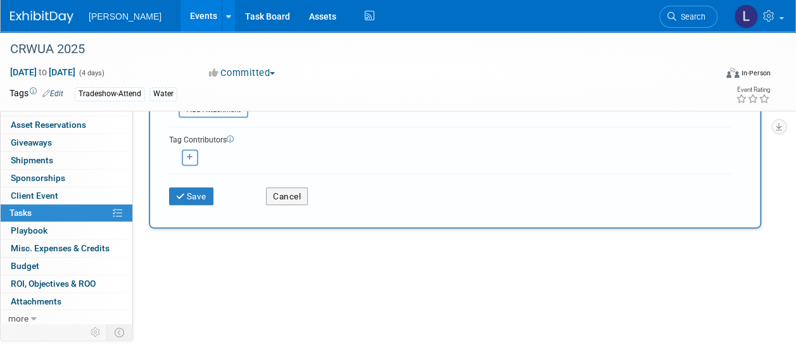
scroll to position [288, 0]
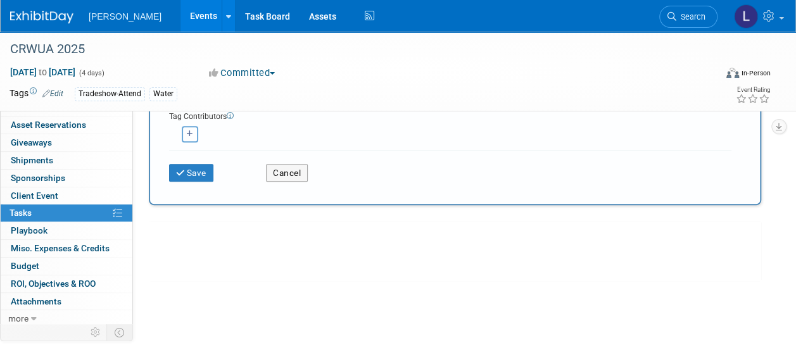
click at [184, 134] on button "button" at bounding box center [190, 134] width 16 height 16
select select
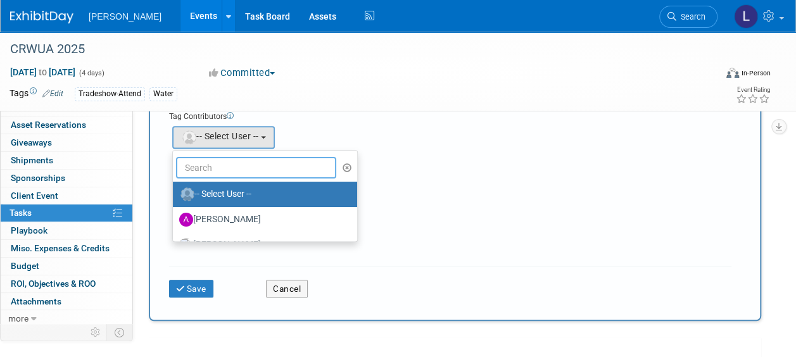
click at [206, 167] on input "text" at bounding box center [256, 168] width 160 height 22
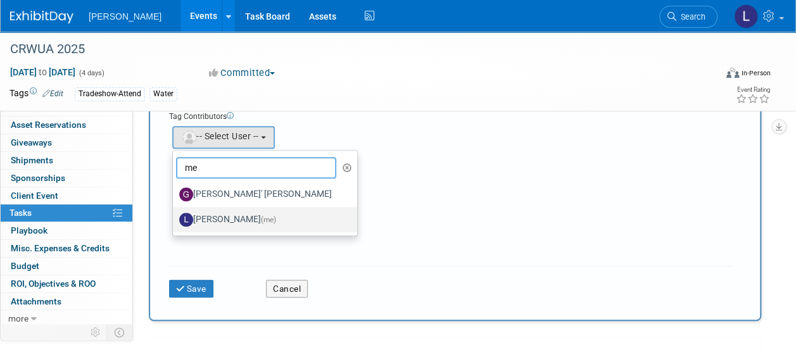
type input "me"
click at [220, 220] on label "Lindsey Wolanczyk (me)" at bounding box center [261, 219] width 165 height 20
click at [175, 220] on input "Lindsey Wolanczyk (me)" at bounding box center [170, 218] width 8 height 8
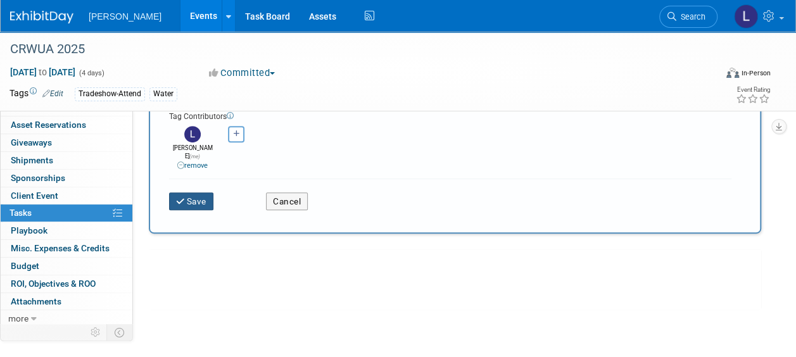
click at [190, 195] on button "Save" at bounding box center [191, 201] width 44 height 18
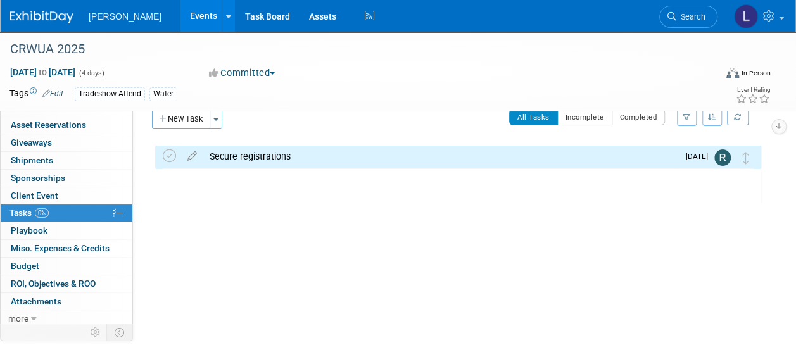
scroll to position [0, 0]
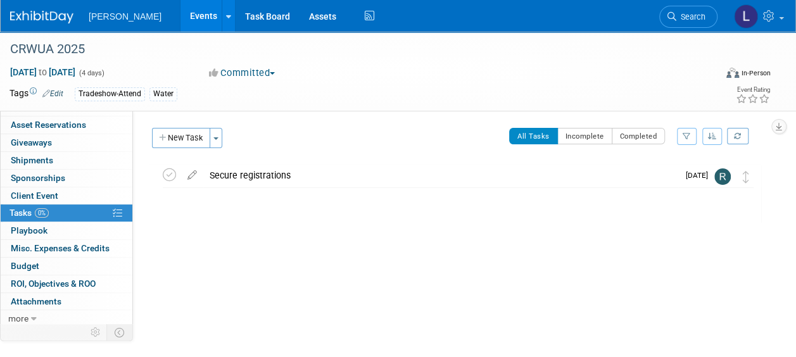
click at [180, 14] on link "Events" at bounding box center [203, 16] width 46 height 32
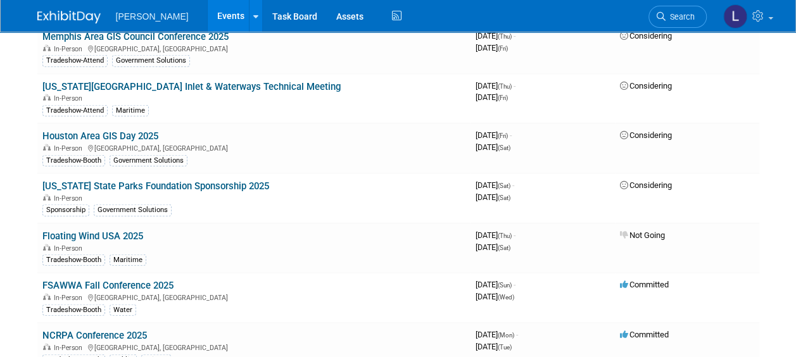
scroll to position [1597, 0]
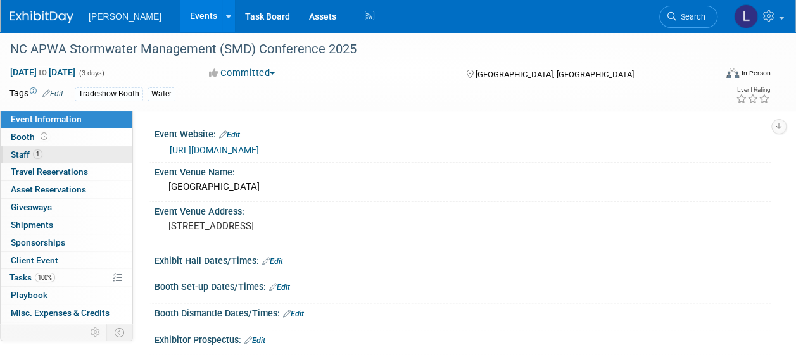
click at [39, 156] on span "1" at bounding box center [37, 153] width 9 height 9
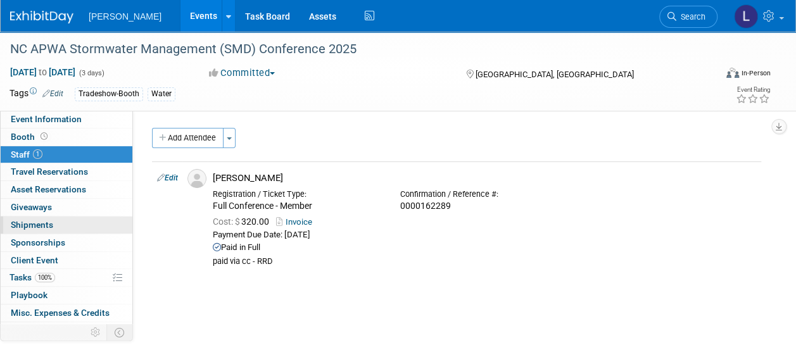
scroll to position [65, 0]
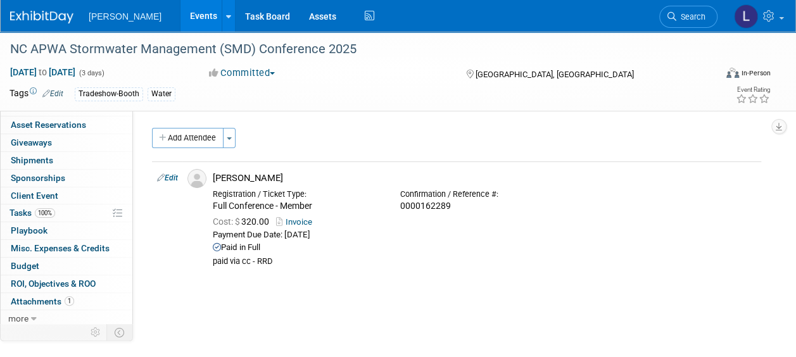
click at [180, 18] on link "Events" at bounding box center [203, 16] width 46 height 32
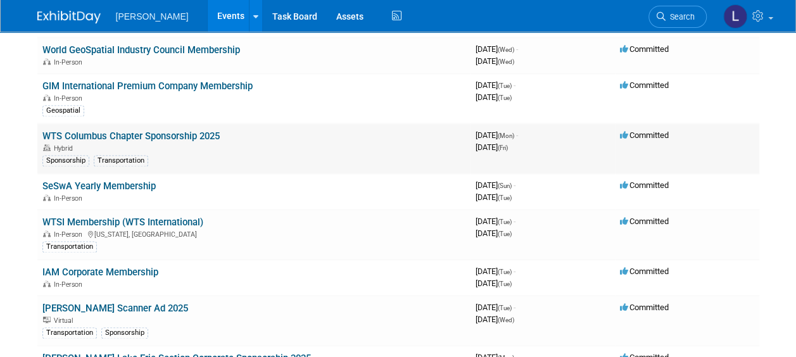
scroll to position [4908, 0]
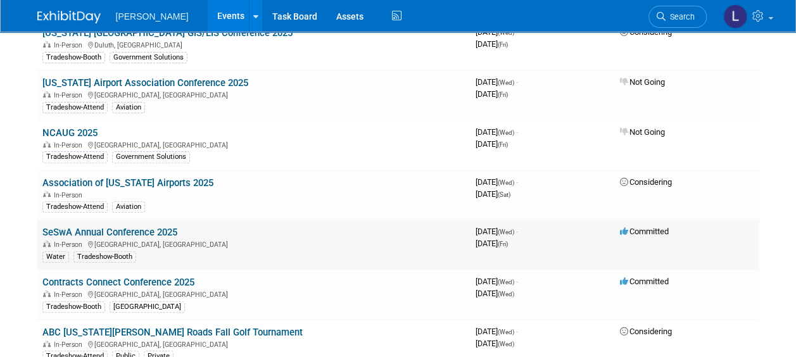
click at [87, 227] on link "SeSwA Annual Conference 2025" at bounding box center [109, 232] width 135 height 11
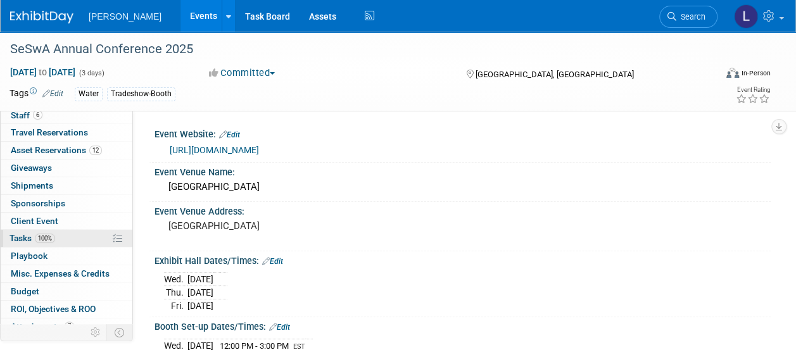
scroll to position [65, 0]
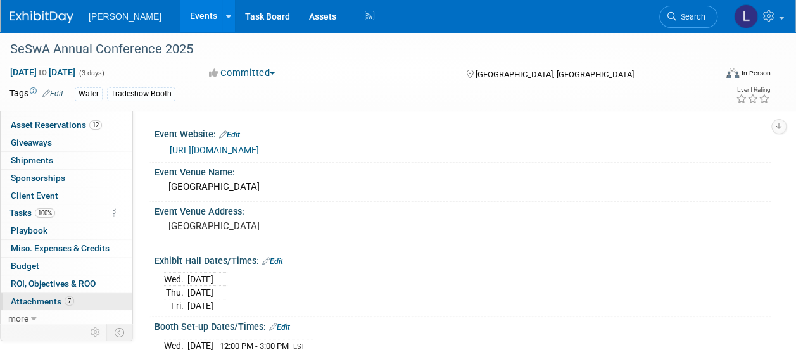
click at [45, 297] on span "Attachments 7" at bounding box center [42, 301] width 63 height 10
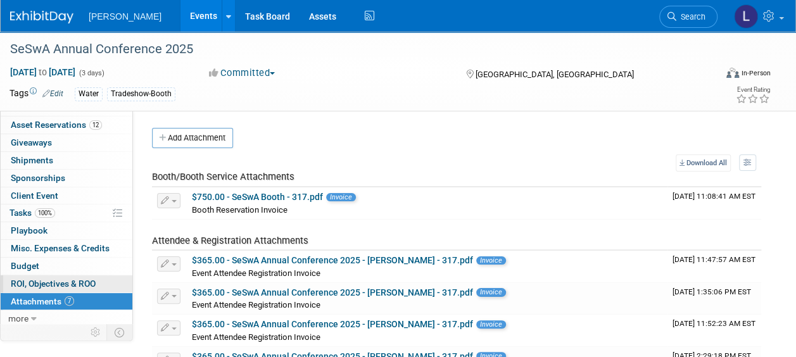
click at [54, 278] on span "ROI, Objectives & ROO 0" at bounding box center [53, 283] width 85 height 10
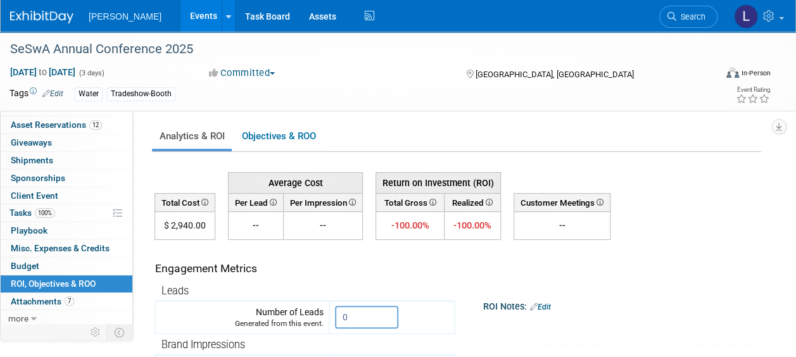
click at [180, 22] on link "Events" at bounding box center [203, 16] width 46 height 32
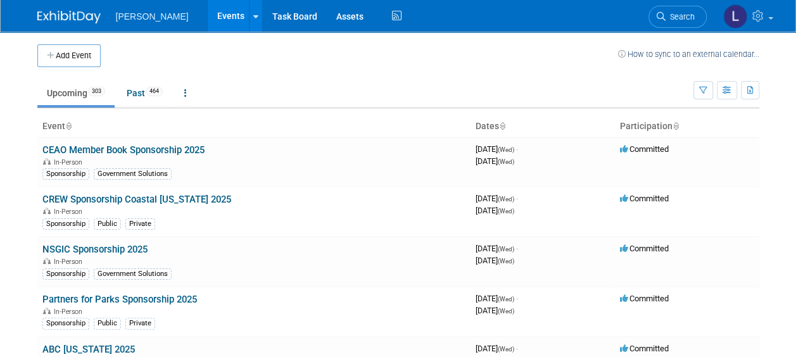
scroll to position [7723, 0]
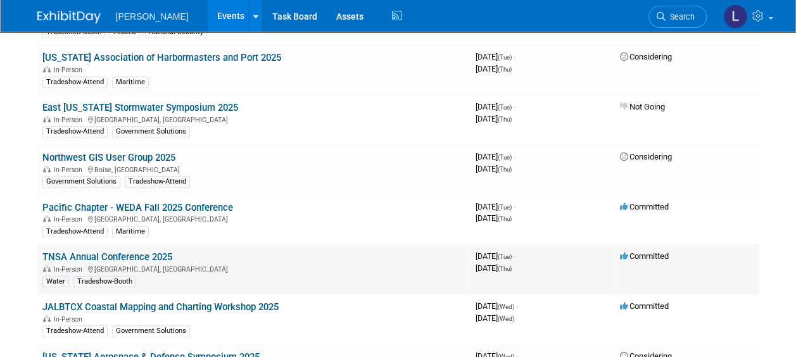
click at [151, 251] on link "TNSA Annual Conference 2025" at bounding box center [107, 256] width 130 height 11
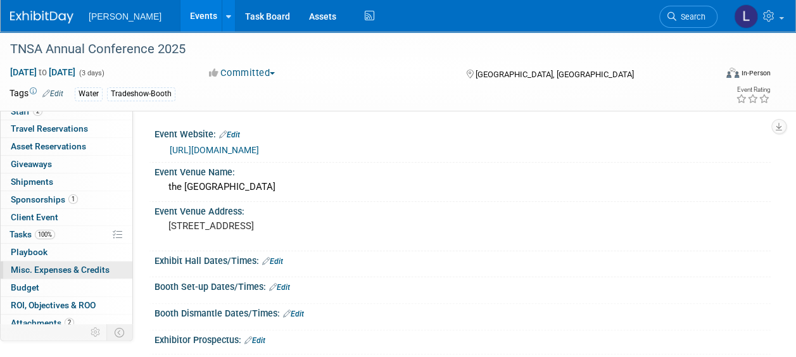
scroll to position [63, 0]
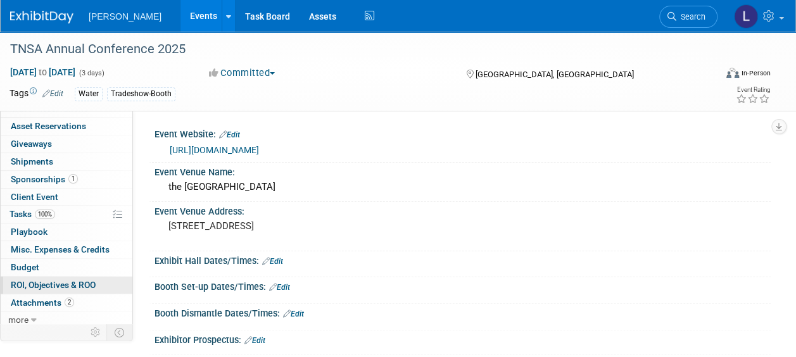
click at [57, 286] on span "ROI, Objectives & ROO 0" at bounding box center [53, 285] width 85 height 10
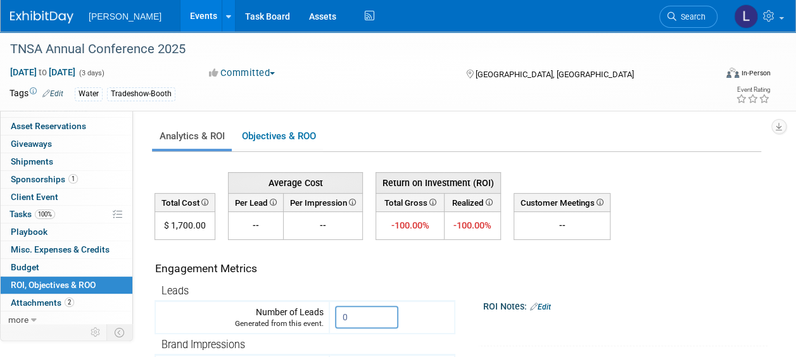
click at [180, 10] on link "Events" at bounding box center [203, 16] width 46 height 32
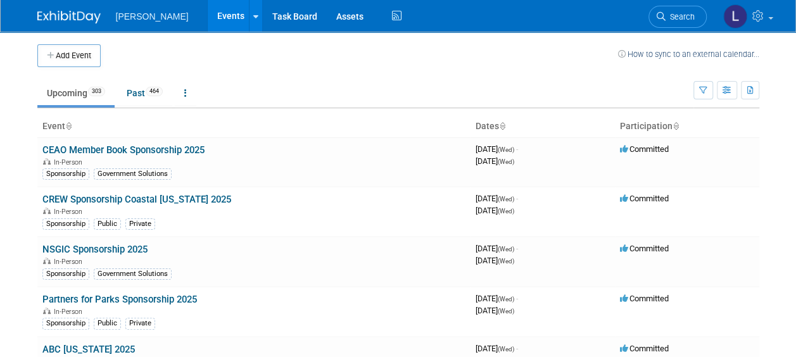
scroll to position [11676, 0]
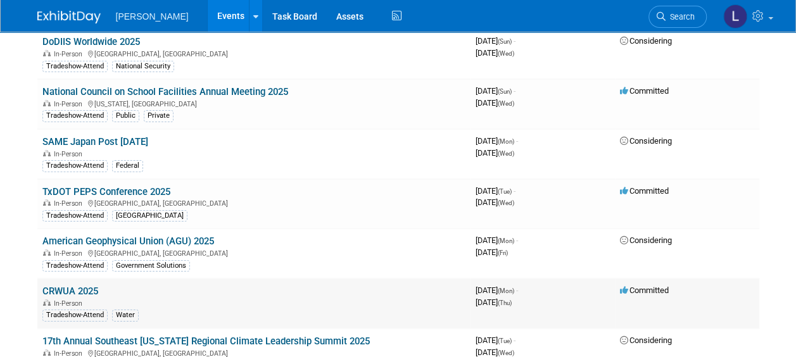
click at [78, 285] on link "CRWUA 2025" at bounding box center [70, 290] width 56 height 11
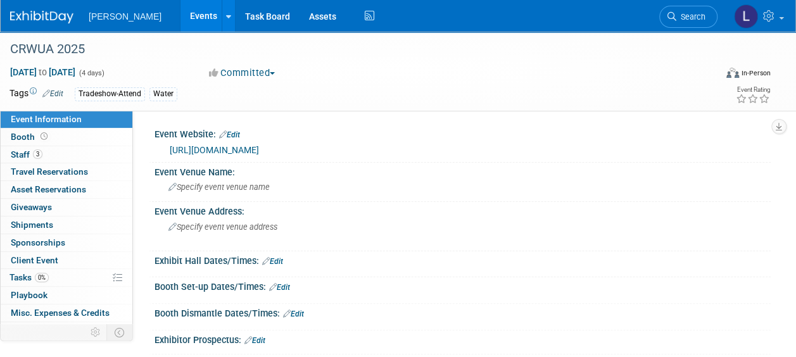
click at [180, 22] on link "Events" at bounding box center [203, 16] width 46 height 32
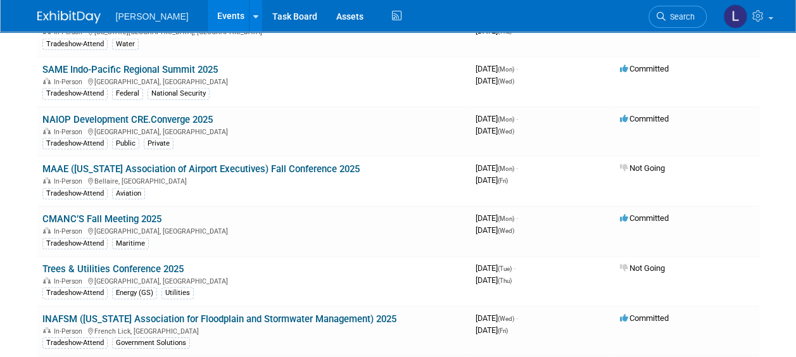
scroll to position [6489, 0]
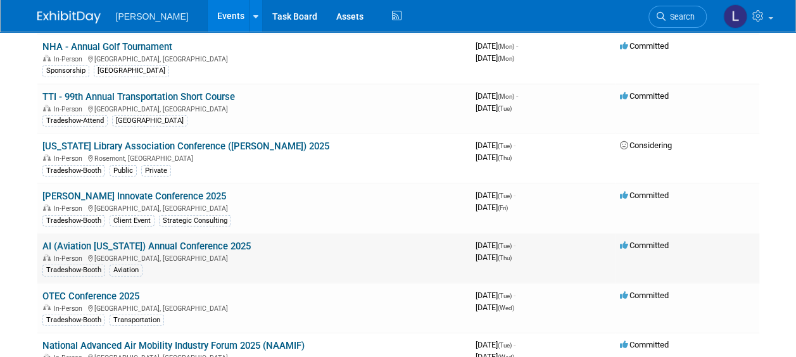
click at [212, 240] on link "AI (Aviation [US_STATE]) Annual Conference 2025" at bounding box center [146, 245] width 208 height 11
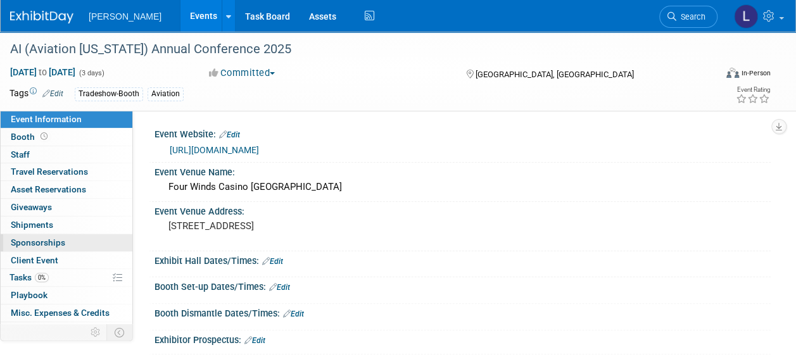
click at [72, 246] on link "0 Sponsorships 0" at bounding box center [67, 242] width 132 height 17
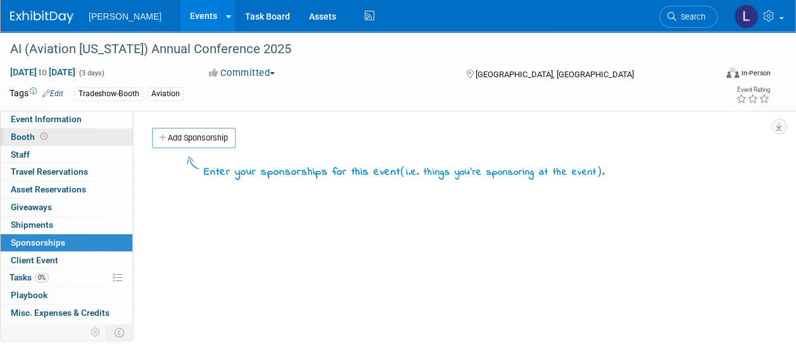
click at [90, 139] on link "Booth" at bounding box center [67, 136] width 132 height 17
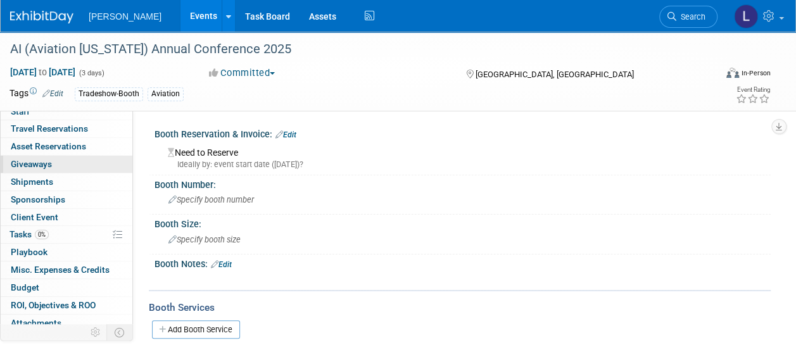
scroll to position [65, 0]
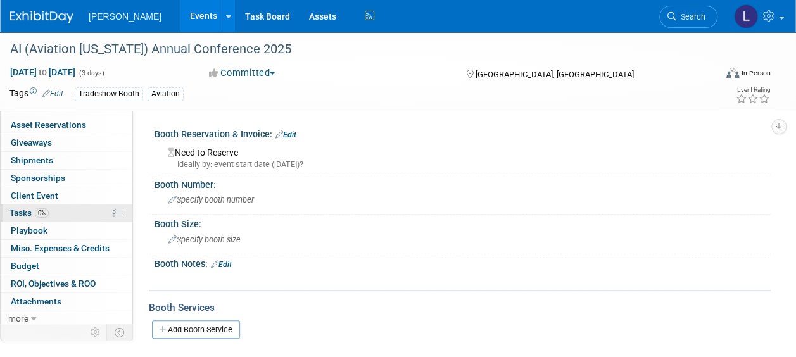
click at [32, 215] on span "Tasks 0%" at bounding box center [28, 213] width 39 height 10
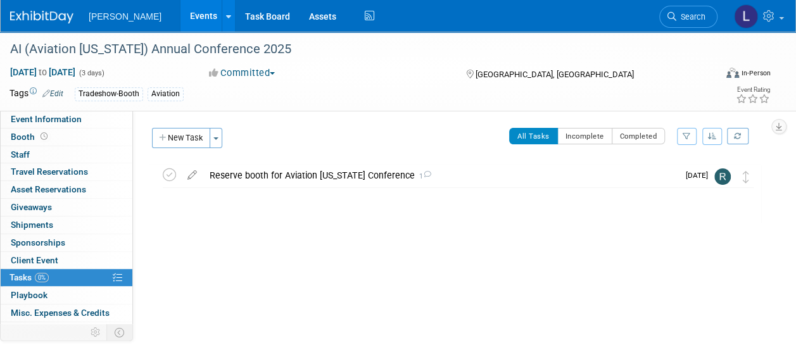
scroll to position [0, 0]
click at [86, 237] on link "0 Sponsorships 0" at bounding box center [67, 242] width 132 height 17
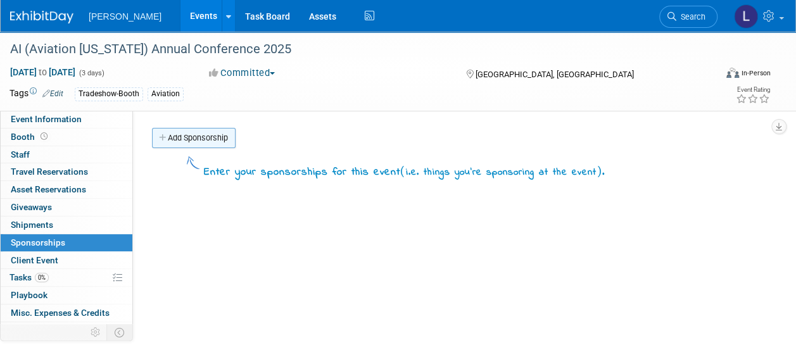
click at [209, 144] on link "Add Sponsorship" at bounding box center [194, 138] width 84 height 20
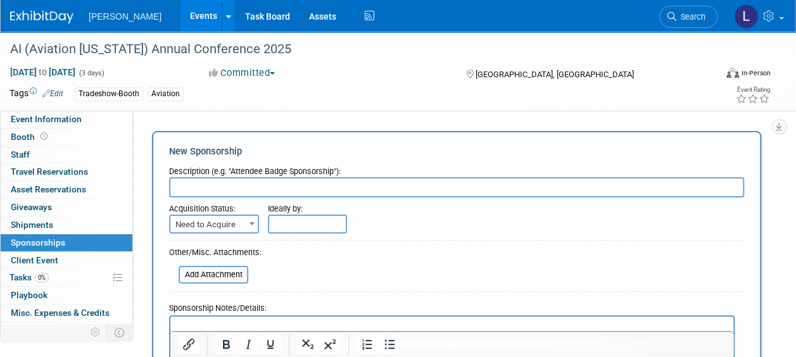
paste input "Please reach out and see if we can secure the platinum sponsorship – if not, th…"
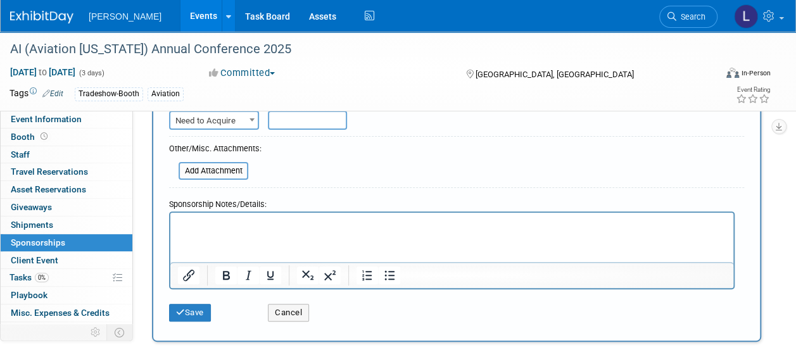
scroll to position [127, 0]
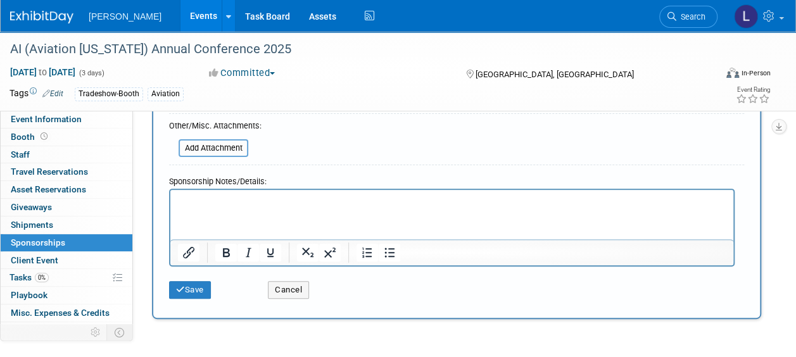
type input "Please reach out and see if we can secure the platinum sponsorship – if not, th…"
click at [193, 299] on div "Save Cancel" at bounding box center [456, 285] width 575 height 39
click at [191, 291] on button "Save" at bounding box center [190, 290] width 42 height 18
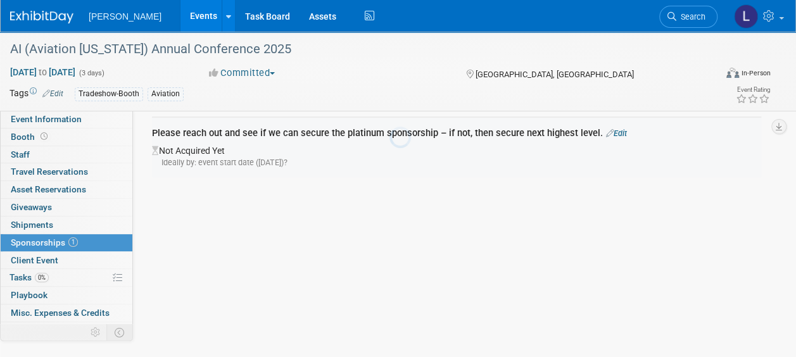
scroll to position [27, 0]
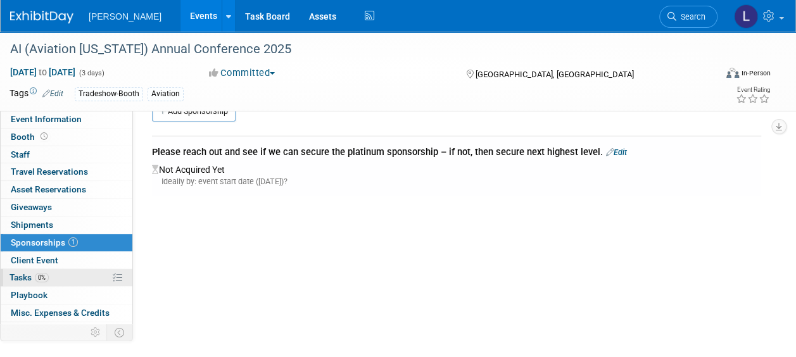
click at [41, 278] on span "0%" at bounding box center [42, 277] width 14 height 9
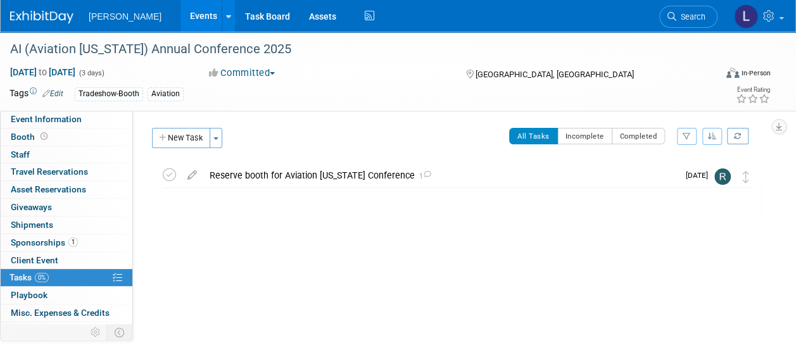
click at [190, 176] on icon at bounding box center [192, 173] width 22 height 16
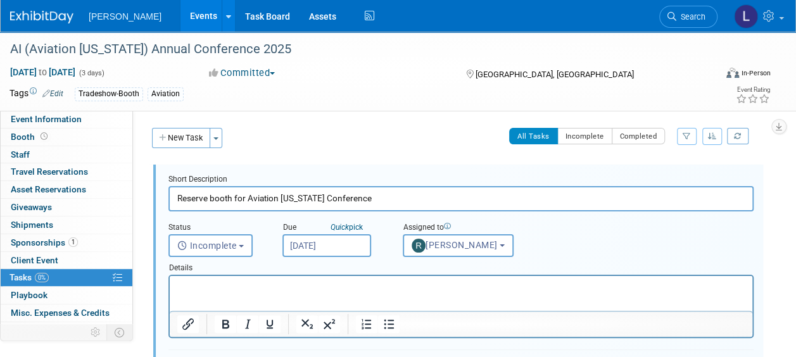
click at [235, 198] on input "Reserve booth for Aviation [US_STATE] Conference" at bounding box center [460, 198] width 585 height 25
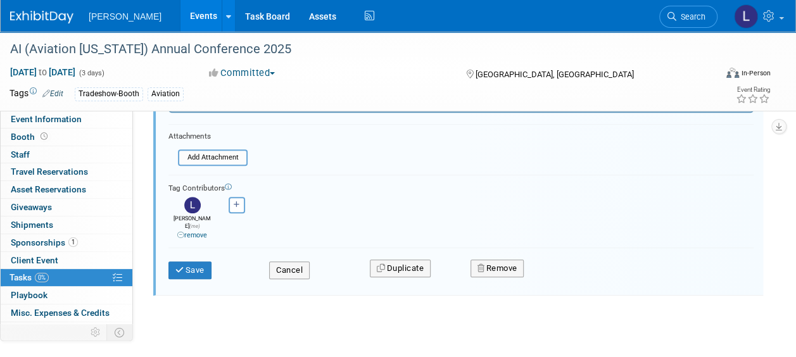
scroll to position [232, 0]
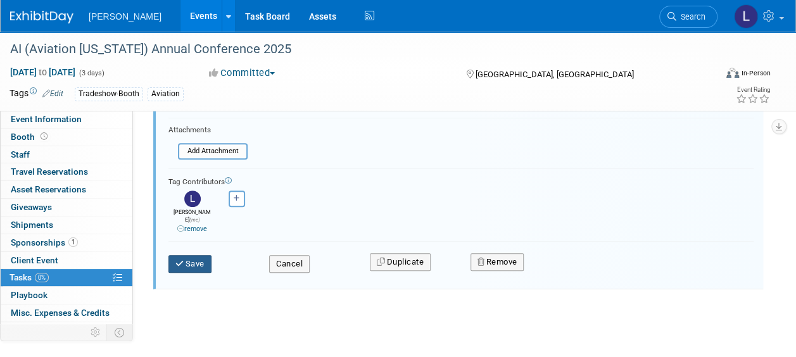
type input "Reserve booth and sponsorship for Aviation [US_STATE] Conference"
click at [204, 255] on button "Save" at bounding box center [189, 264] width 43 height 18
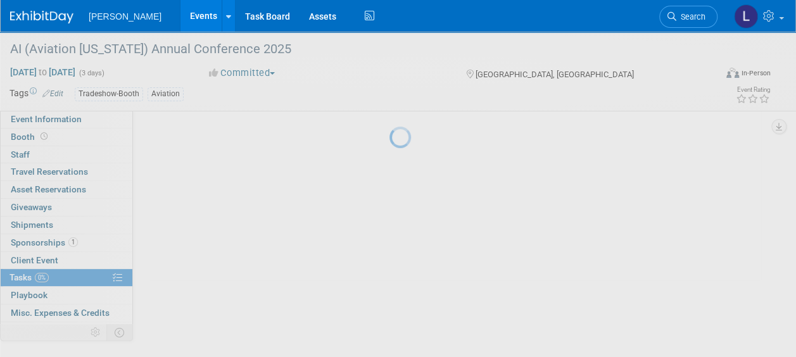
scroll to position [58, 0]
